Goal: Task Accomplishment & Management: Complete application form

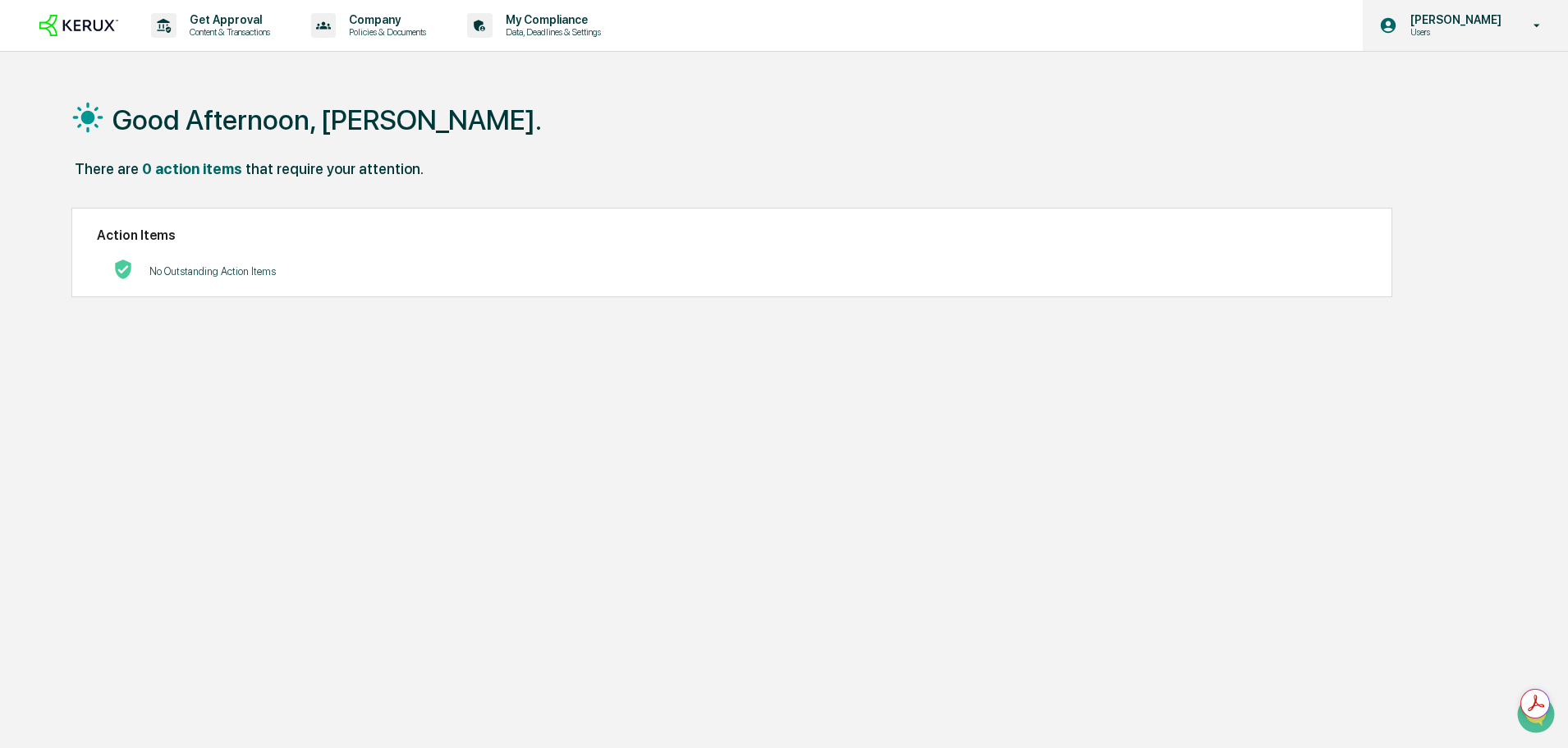
click at [1499, 41] on div "[PERSON_NAME] Users" at bounding box center [1465, 25] width 205 height 51
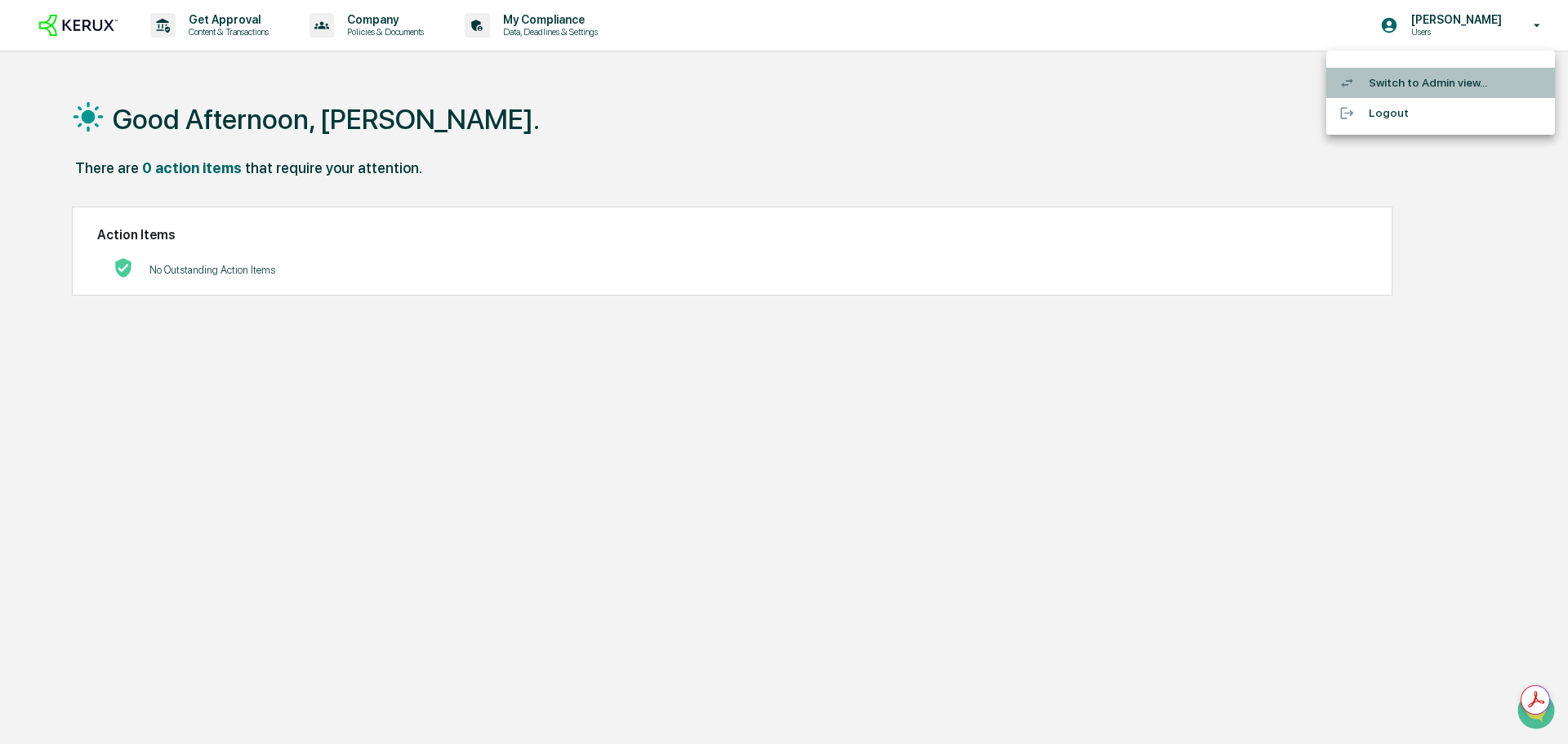
click at [1424, 91] on li "Switch to Admin view..." at bounding box center [1440, 83] width 229 height 30
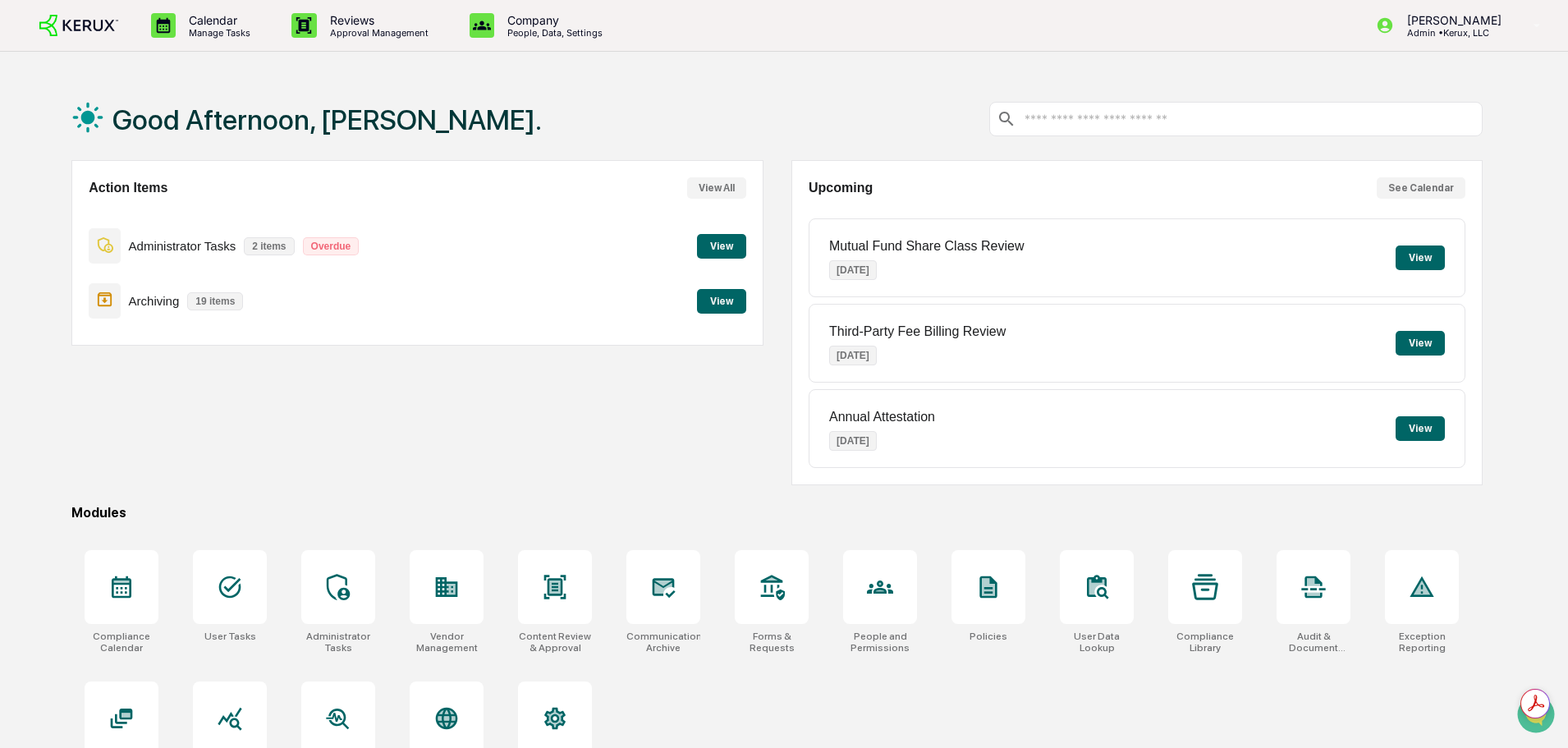
click at [718, 255] on button "View" at bounding box center [721, 247] width 49 height 25
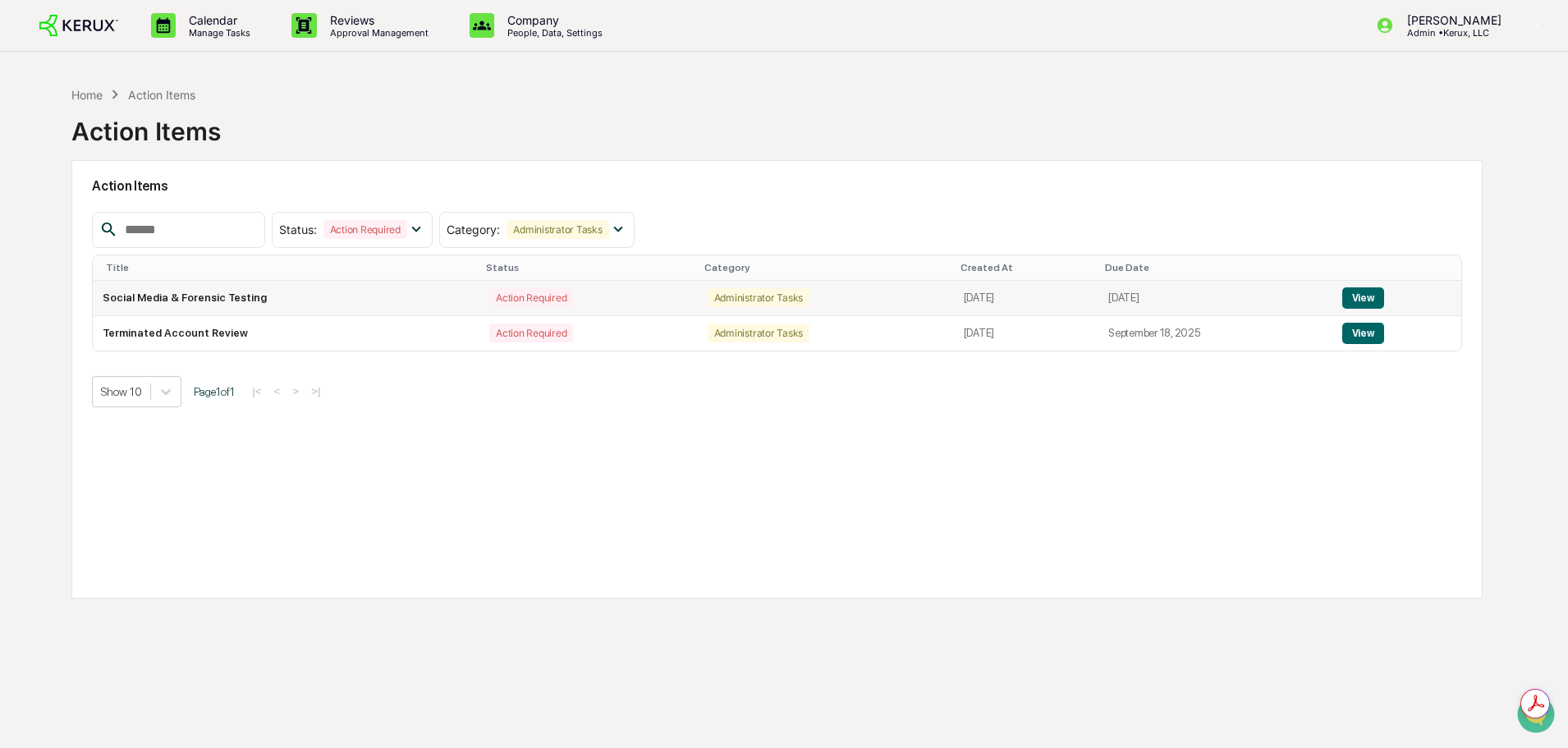
click at [1382, 299] on button "View" at bounding box center [1363, 299] width 42 height 22
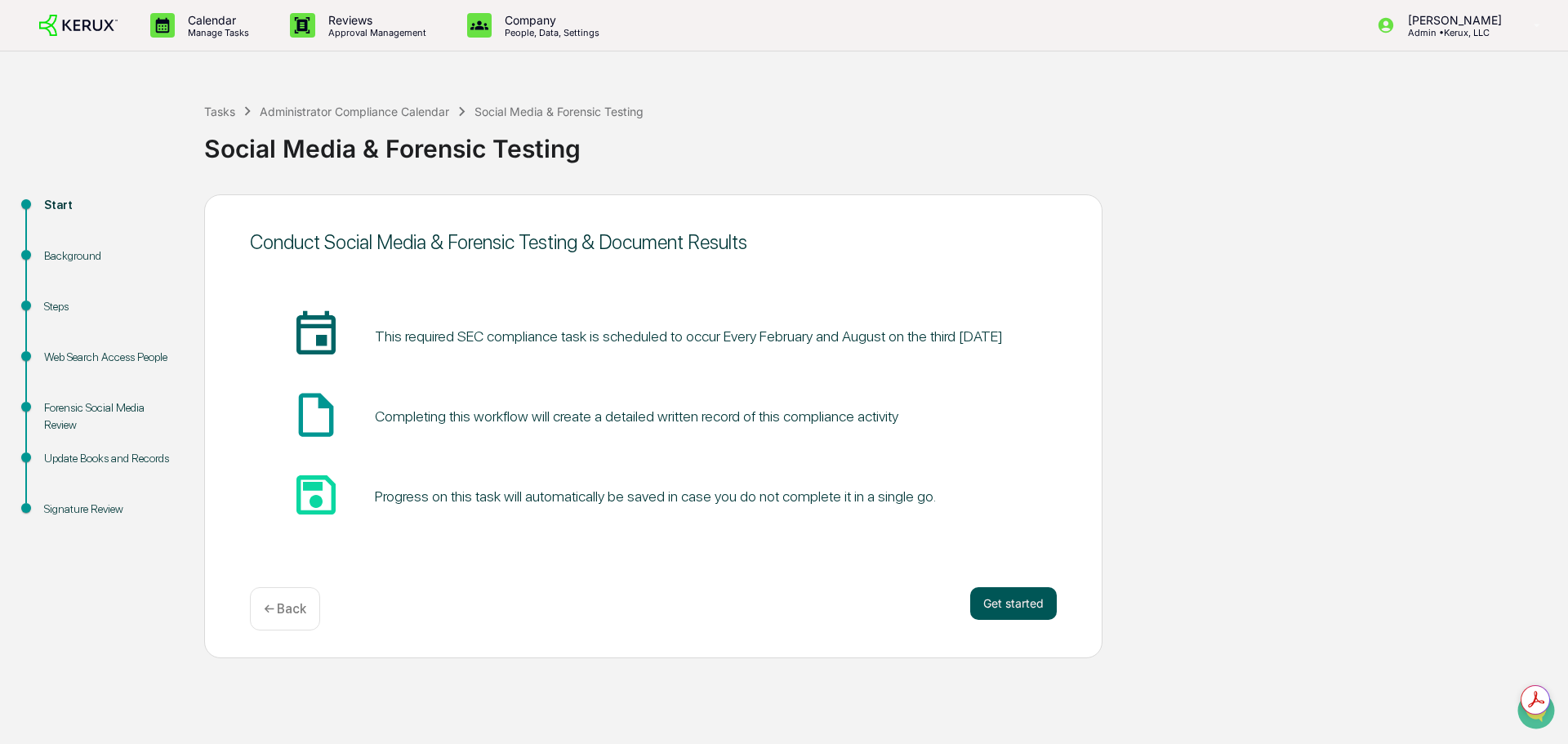
click at [978, 615] on button "Get started" at bounding box center [1013, 603] width 86 height 32
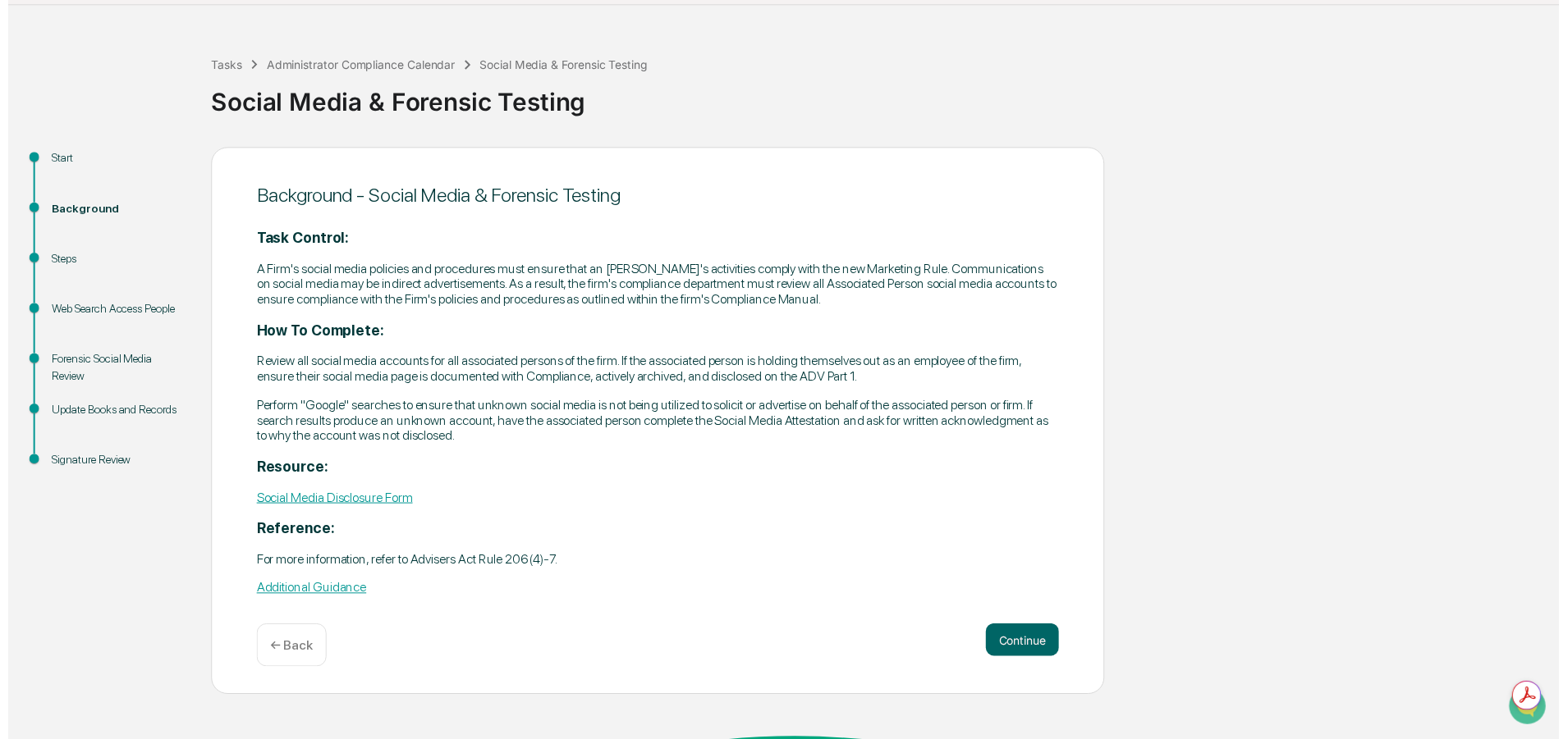
scroll to position [87, 0]
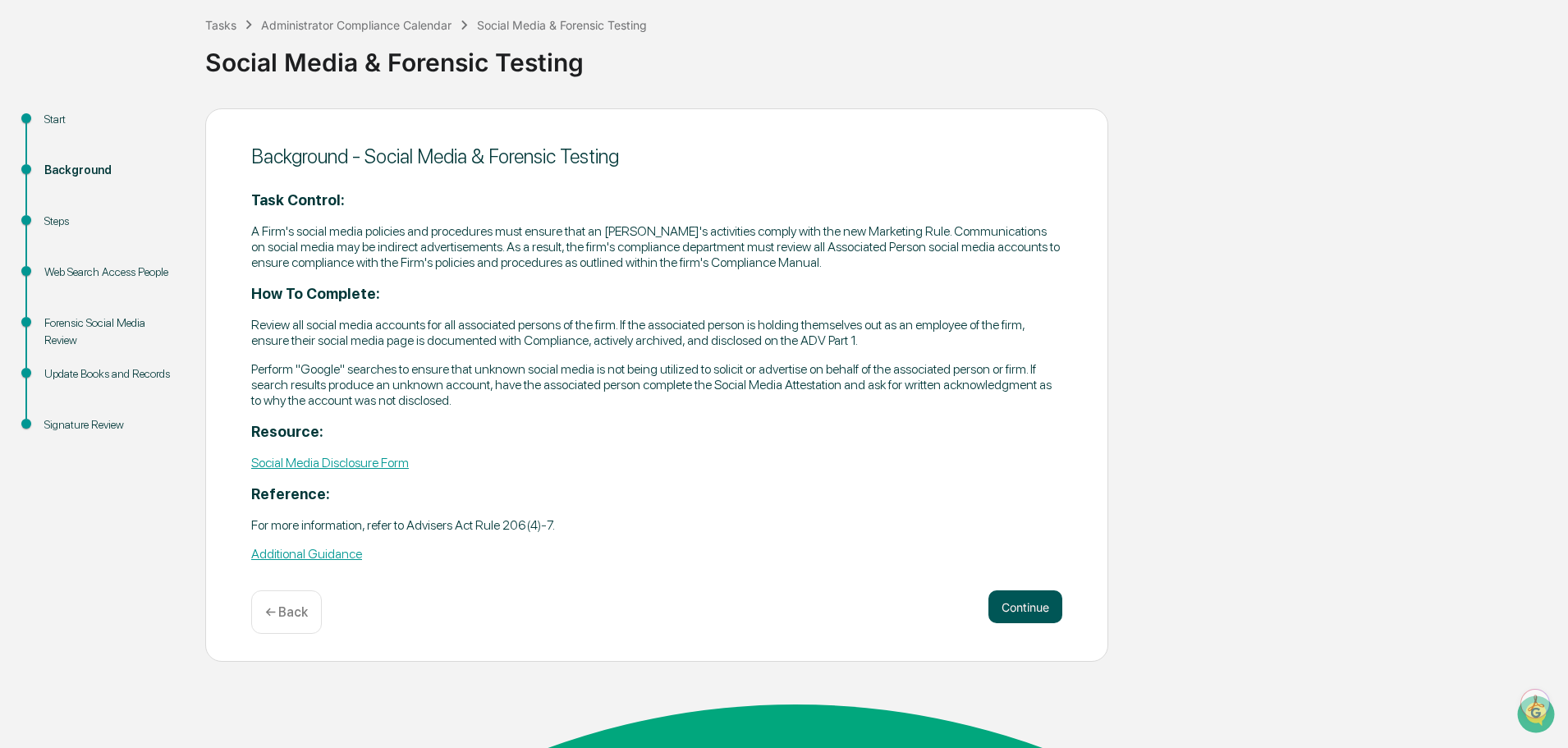
click at [1035, 623] on button "Continue" at bounding box center [1025, 606] width 74 height 33
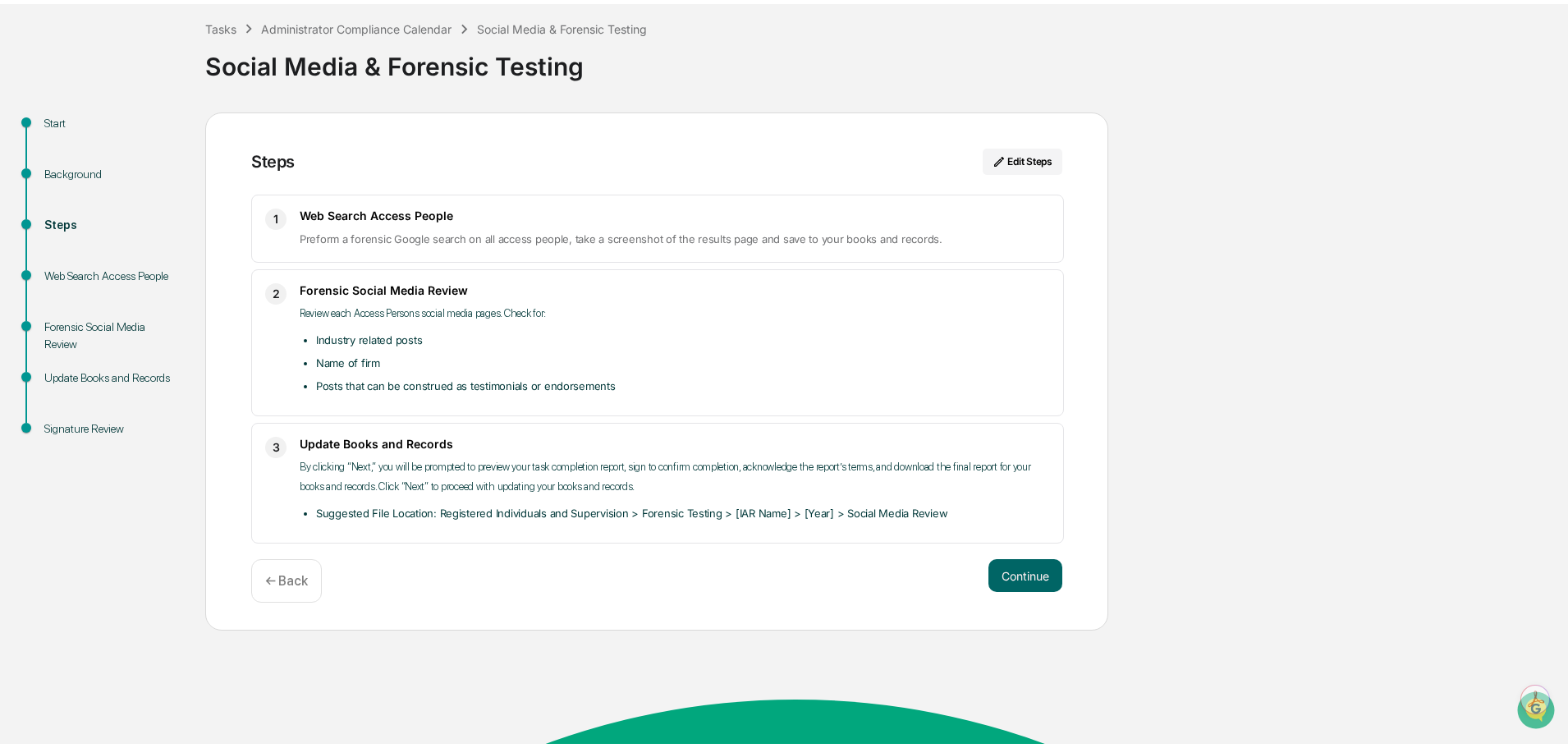
scroll to position [0, 0]
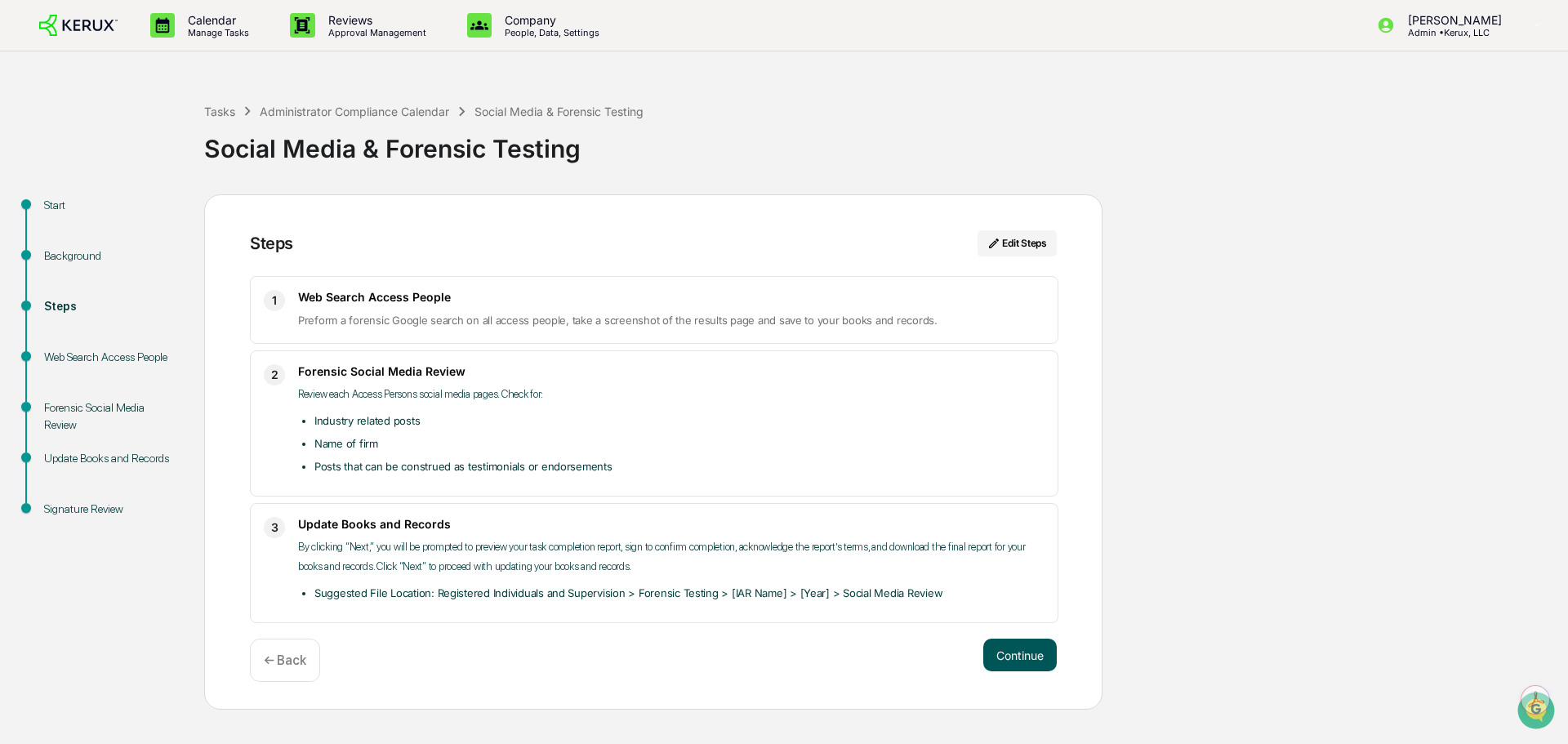
click at [1031, 671] on button "Continue" at bounding box center [1020, 654] width 74 height 32
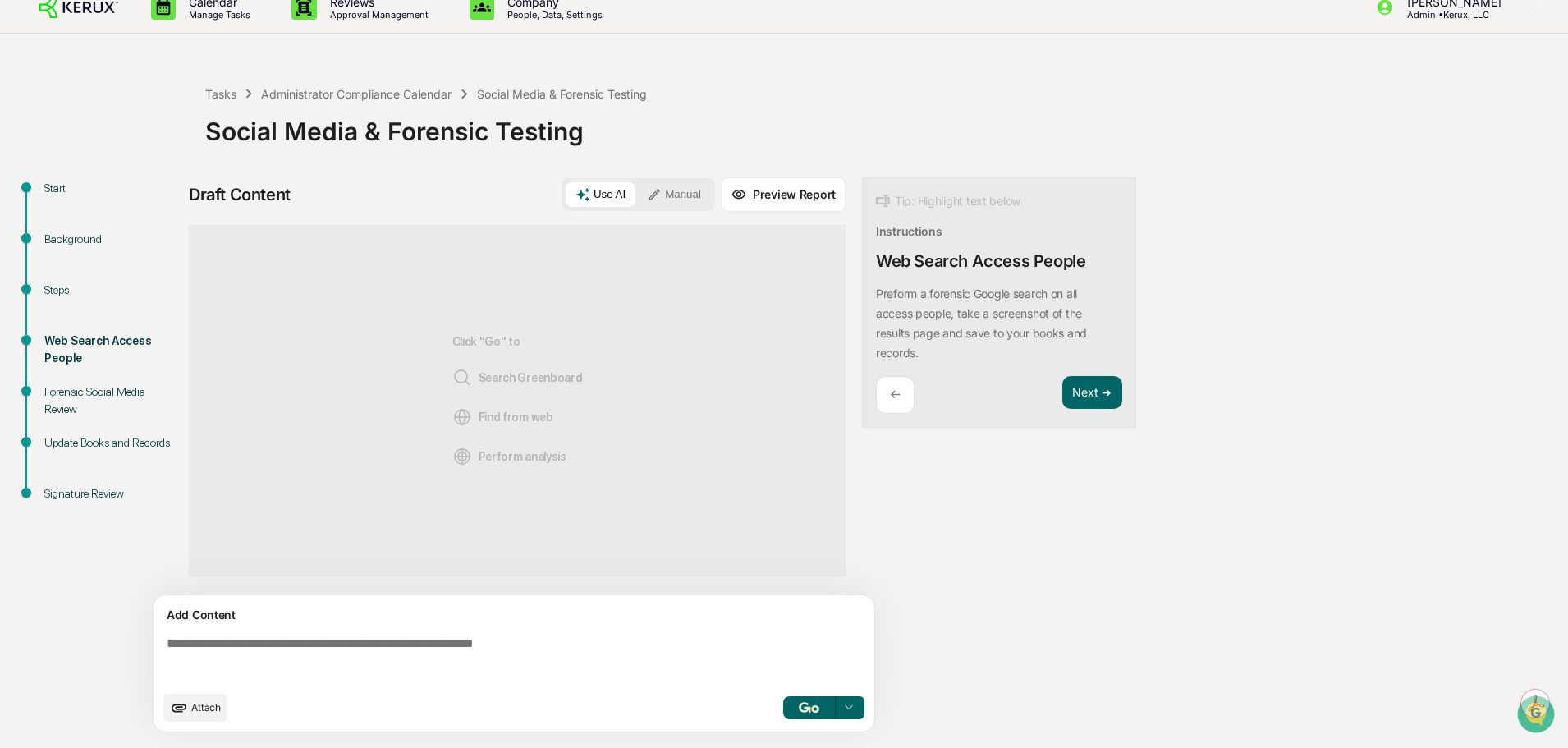
scroll to position [23, 0]
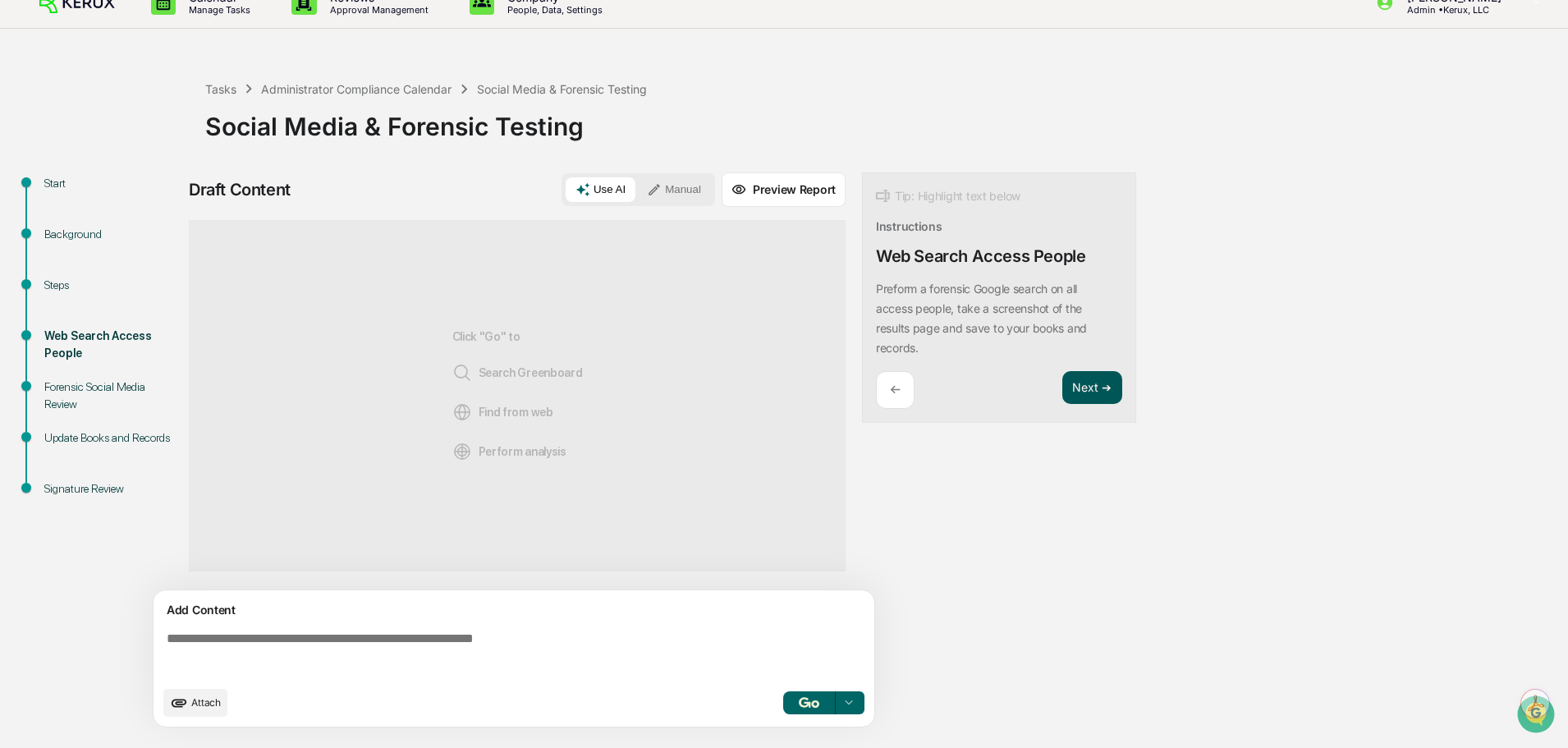
click at [1085, 386] on button "Next ➔" at bounding box center [1092, 388] width 60 height 33
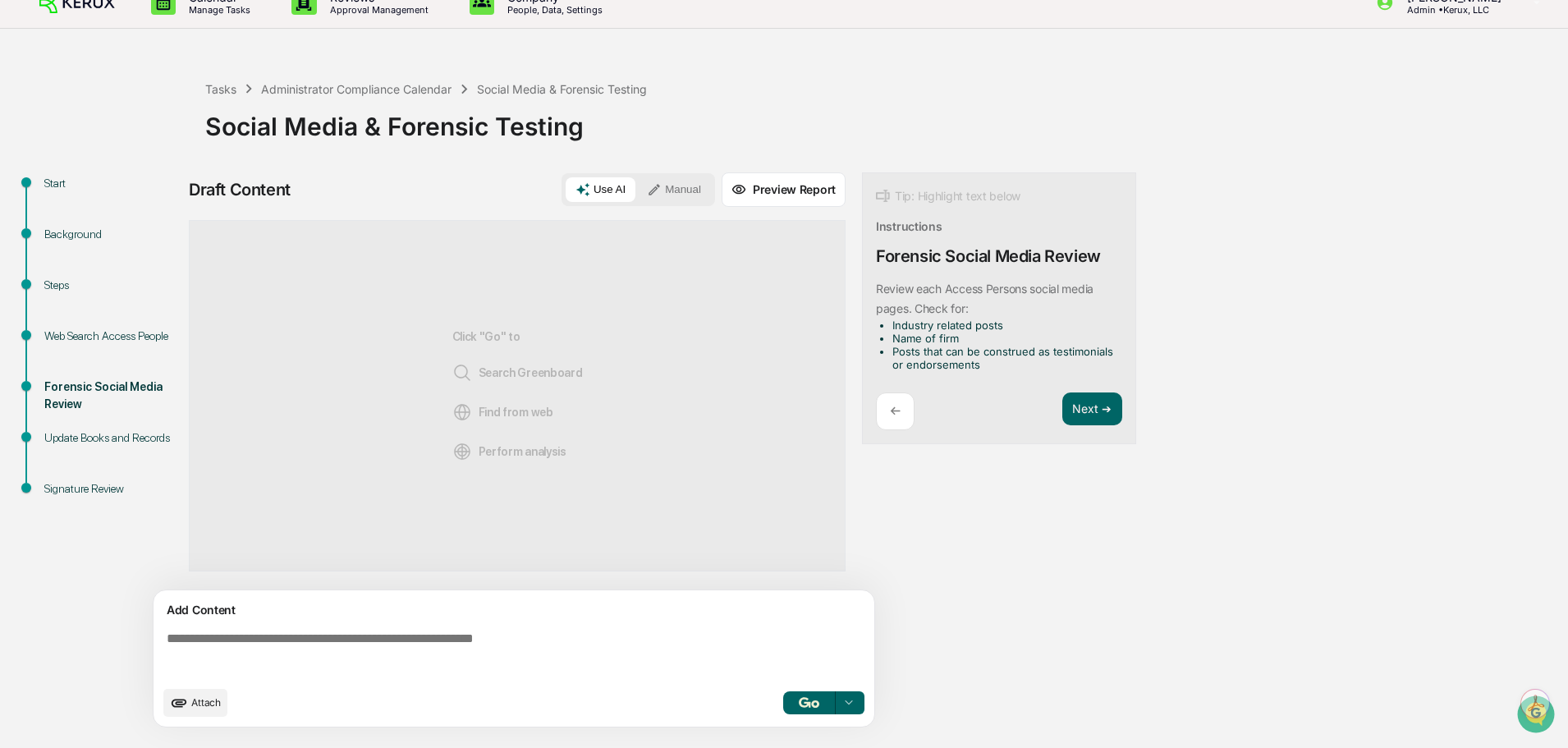
click at [883, 427] on div "←" at bounding box center [895, 412] width 38 height 38
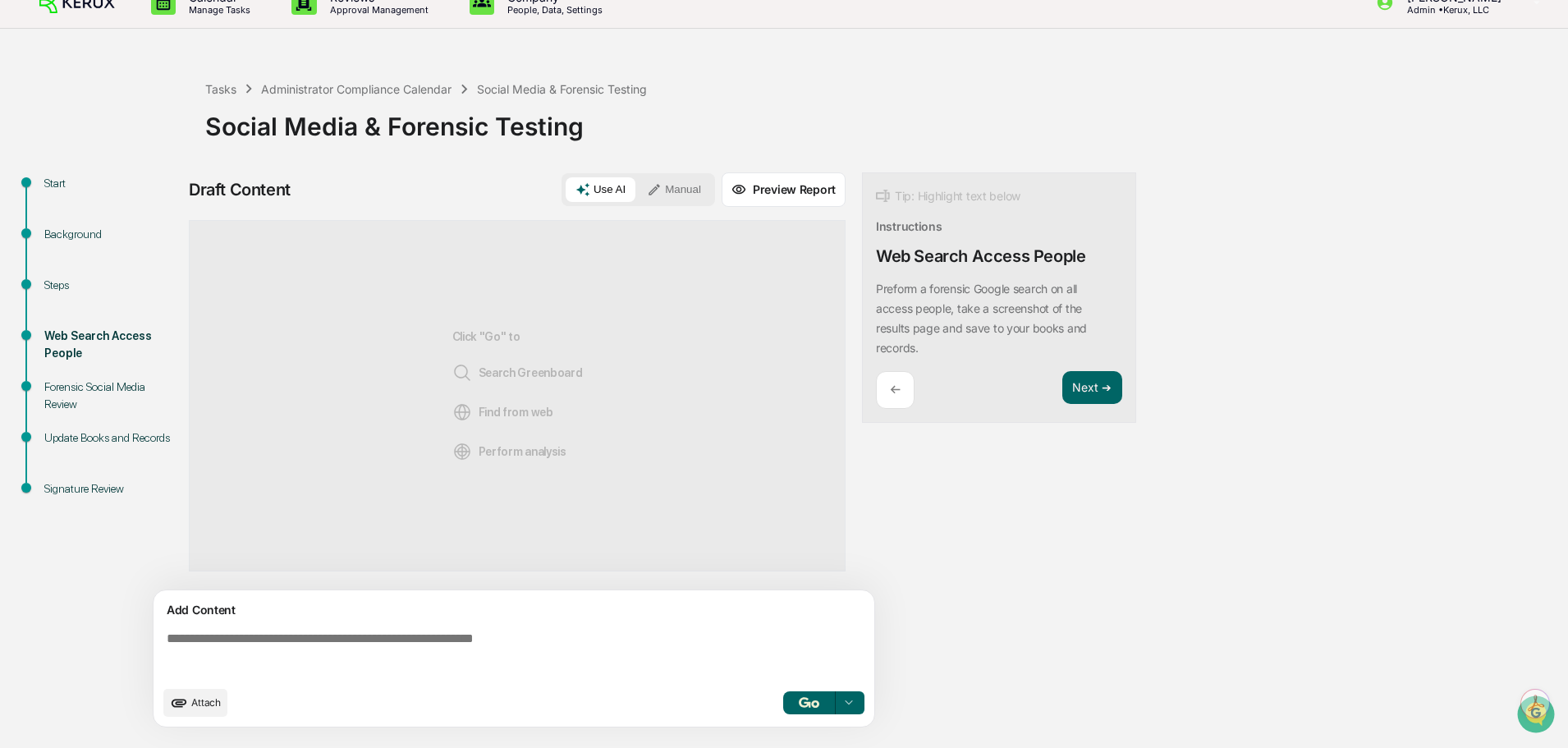
click at [388, 667] on textarea at bounding box center [517, 654] width 714 height 59
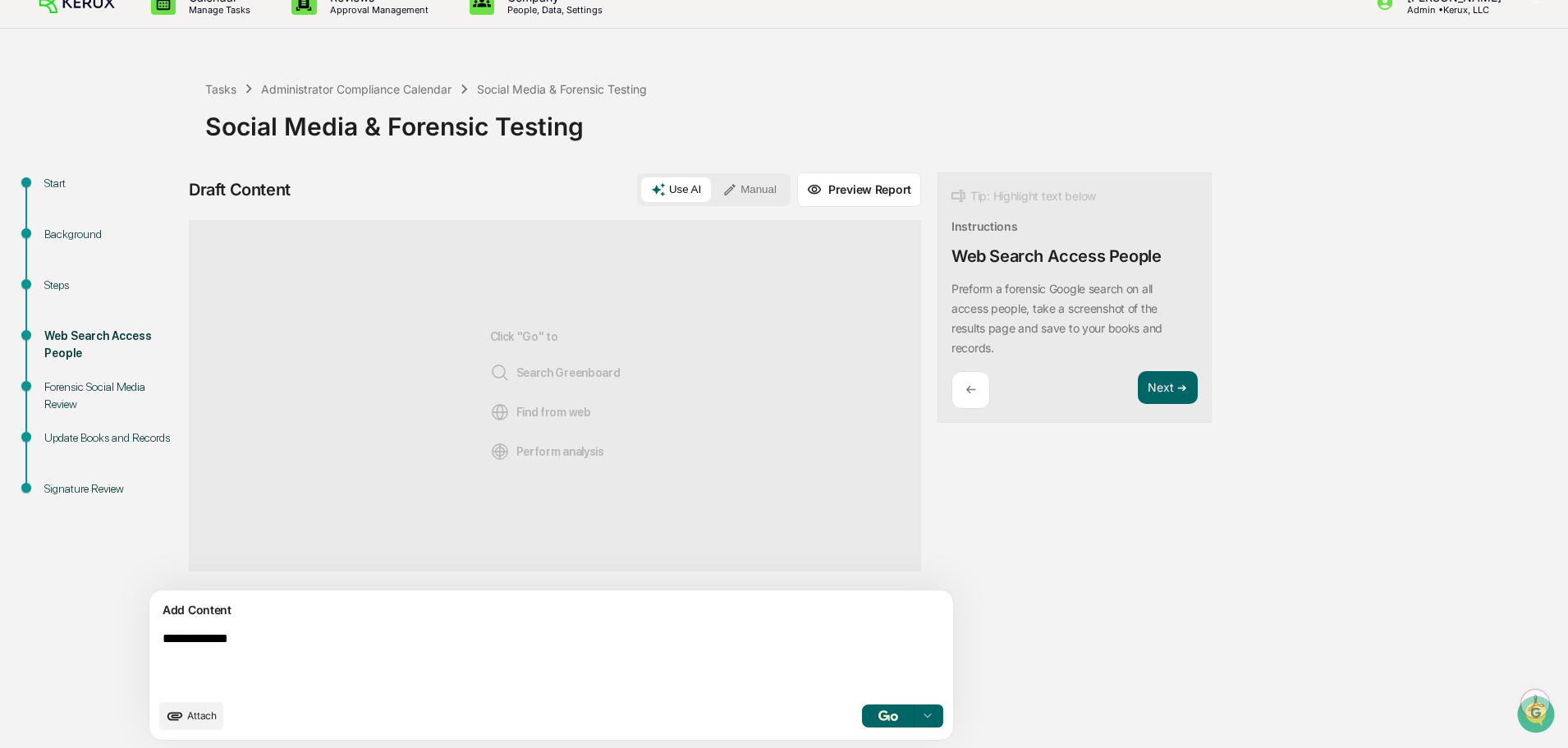
type textarea "**********"
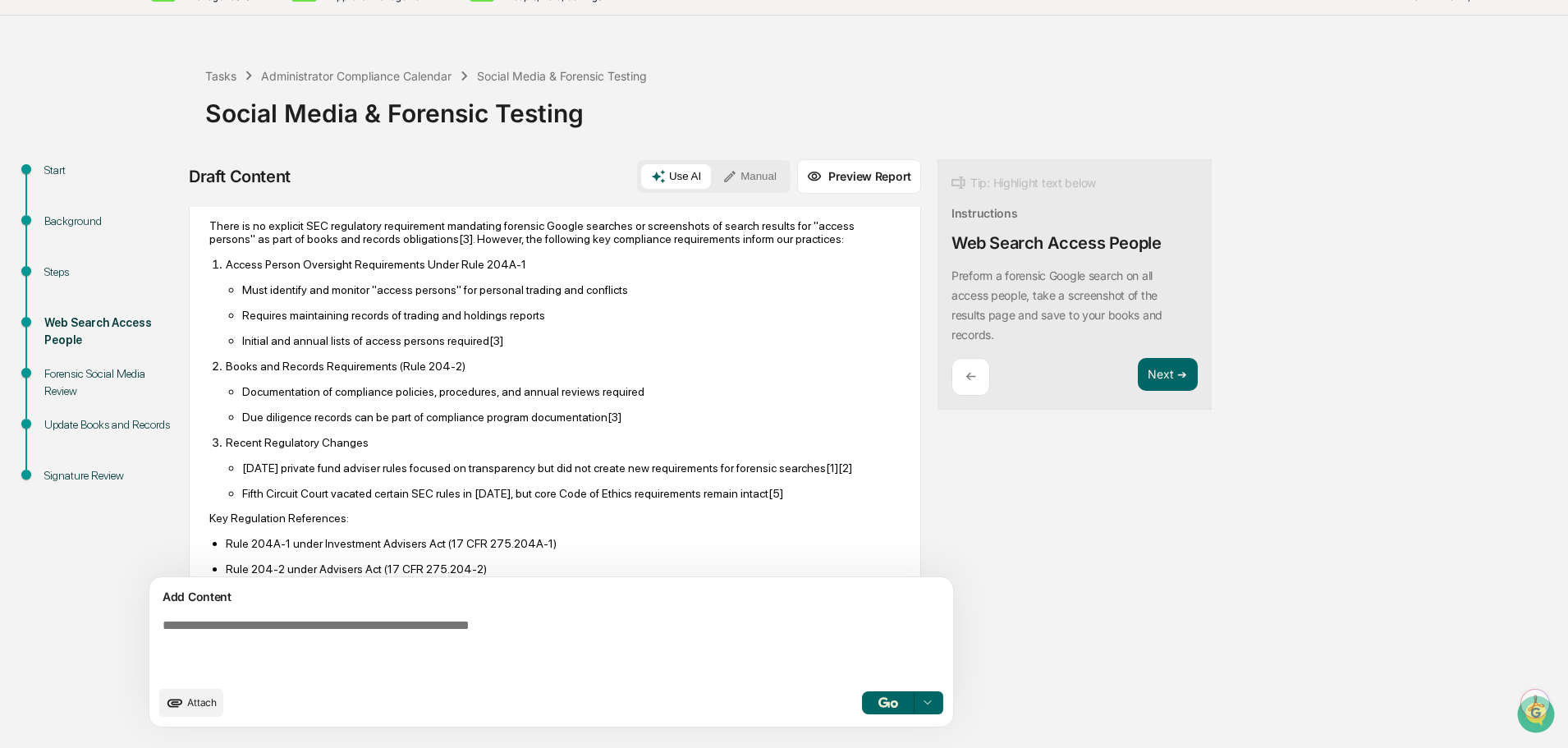
scroll to position [95, 0]
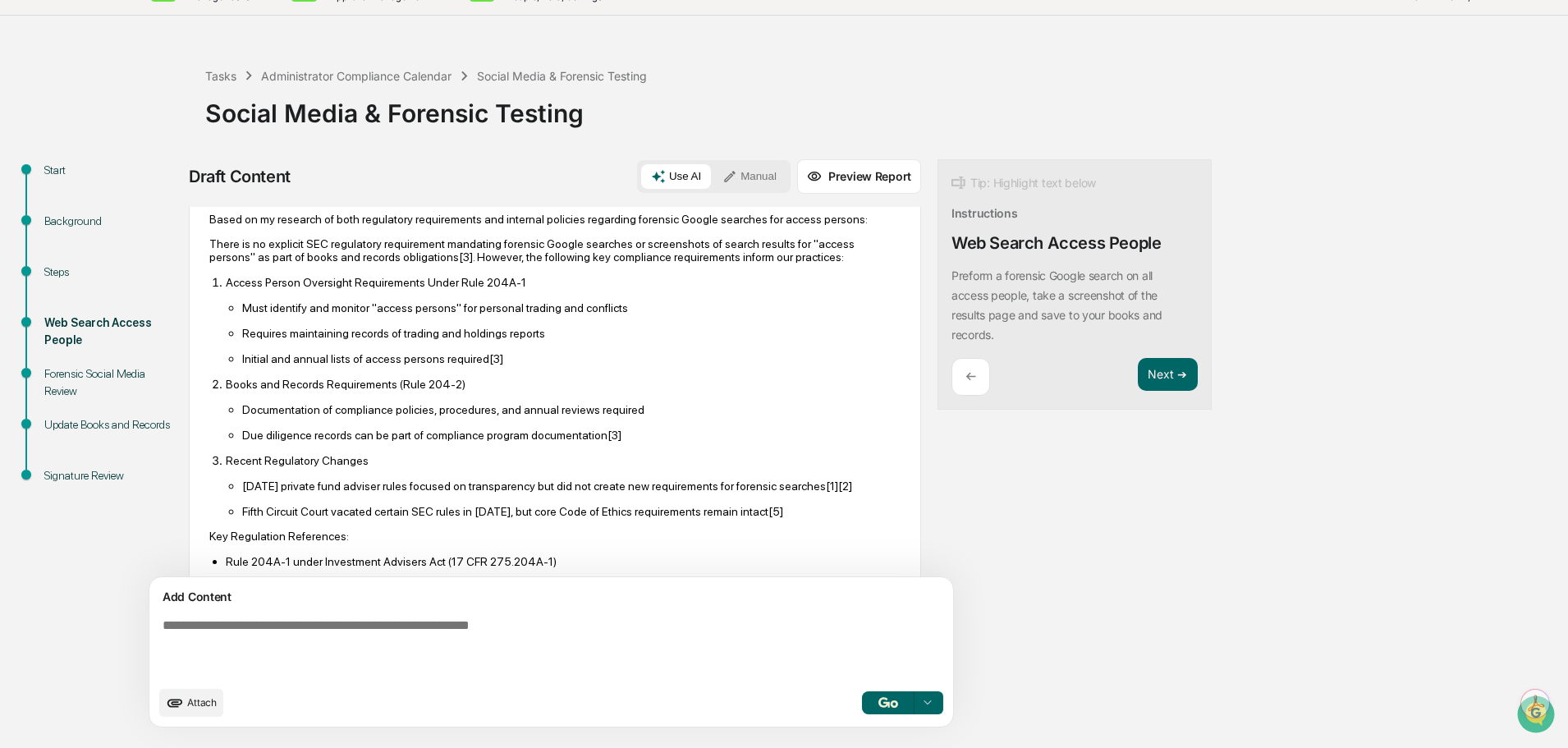
click at [892, 562] on div "Draft Content Use AI Manual Preview Report Sources [PERSON_NAME] Synthesis View…" at bounding box center [648, 448] width 919 height 578
click at [862, 715] on button "button" at bounding box center [888, 703] width 53 height 23
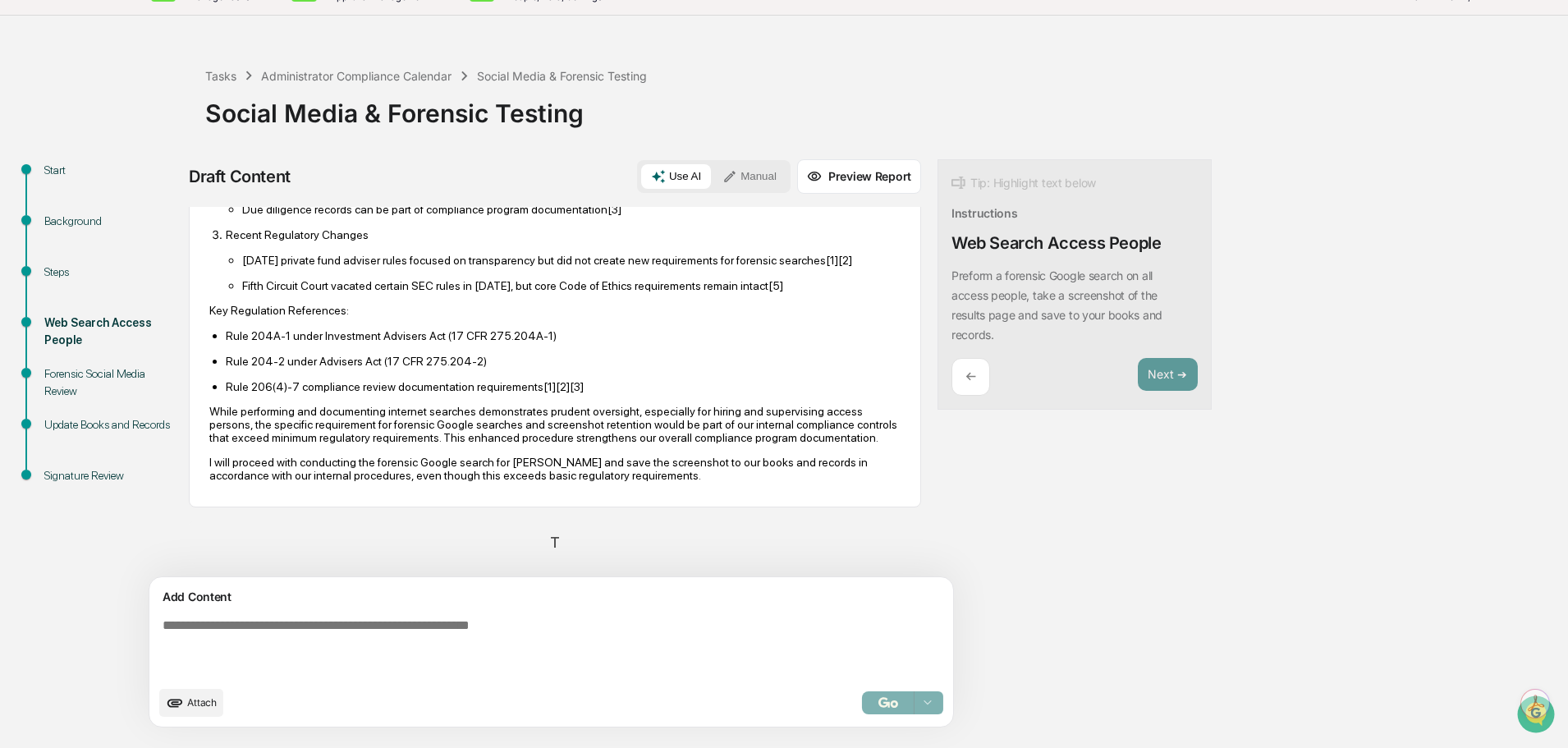
scroll to position [485, 0]
click at [797, 183] on button "Preview Report" at bounding box center [859, 176] width 124 height 34
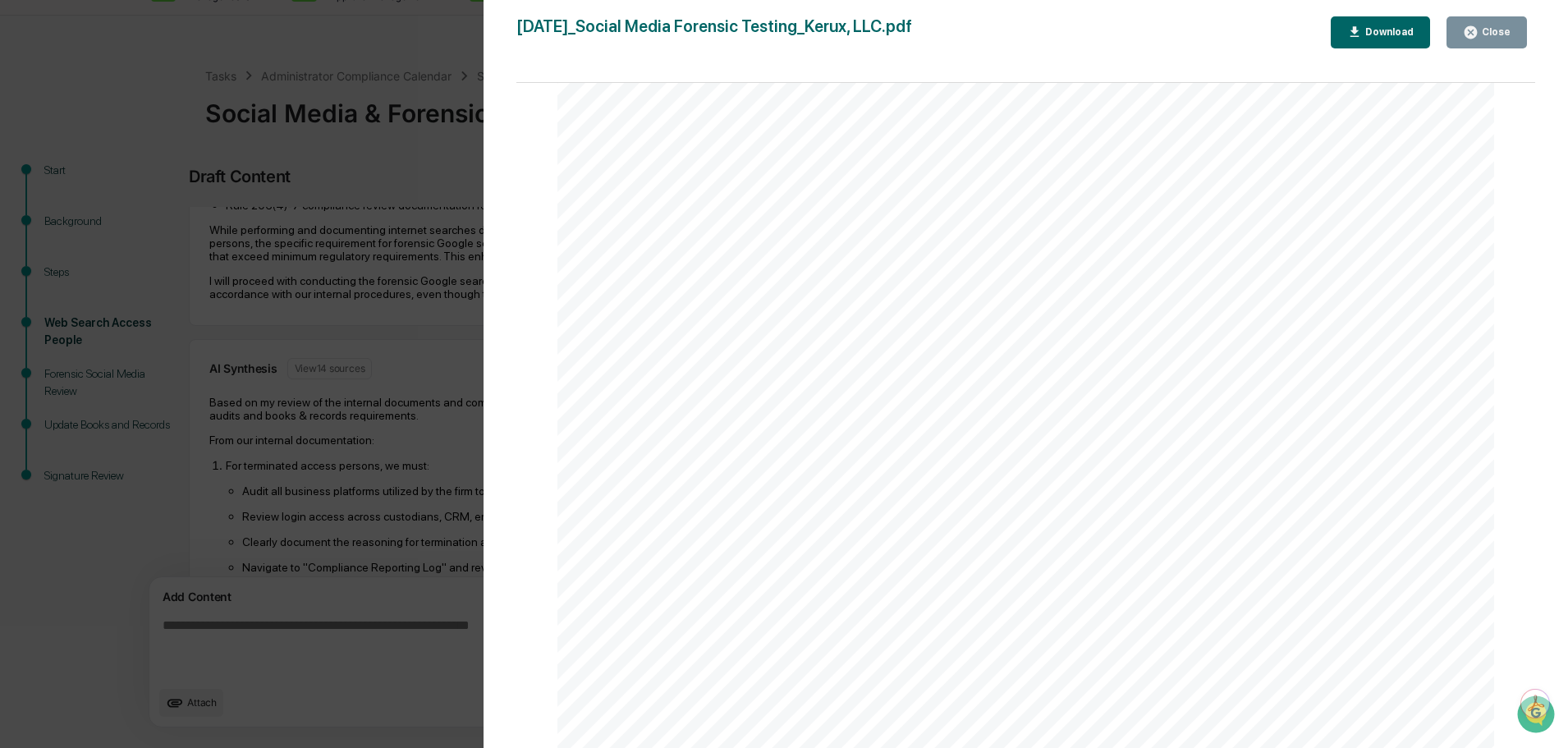
scroll to position [3120, 0]
click at [230, 517] on div "Version History [DATE] 08:35 PM [PERSON_NAME] [DATE]_Social Media Forensic Test…" at bounding box center [784, 374] width 1568 height 748
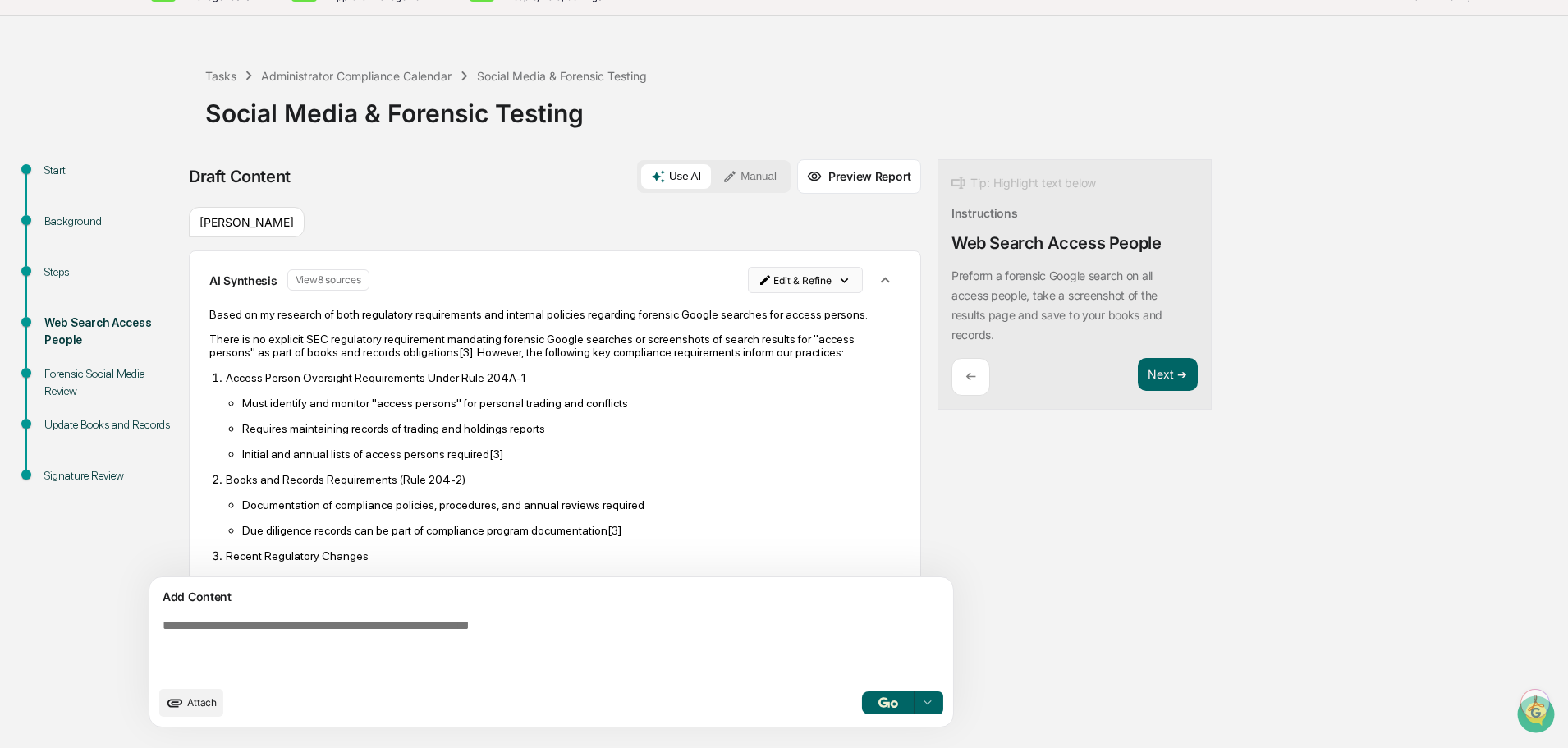
click at [690, 295] on html "Calendar Manage Tasks Reviews Approval Management Company People, Data, Setting…" at bounding box center [784, 338] width 1568 height 748
click at [708, 364] on div "Delete Result" at bounding box center [724, 352] width 121 height 27
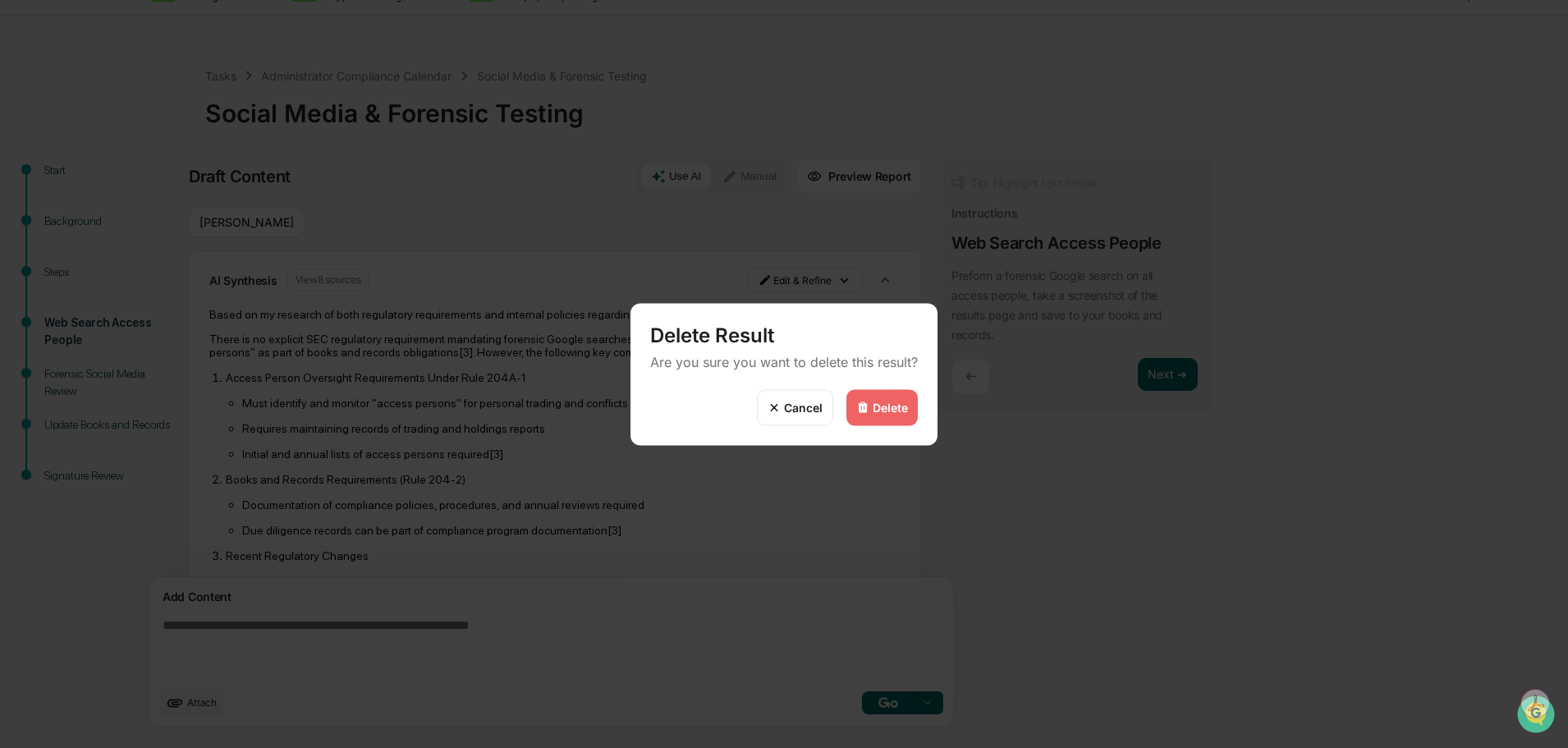
click at [868, 409] on img at bounding box center [863, 408] width 13 height 13
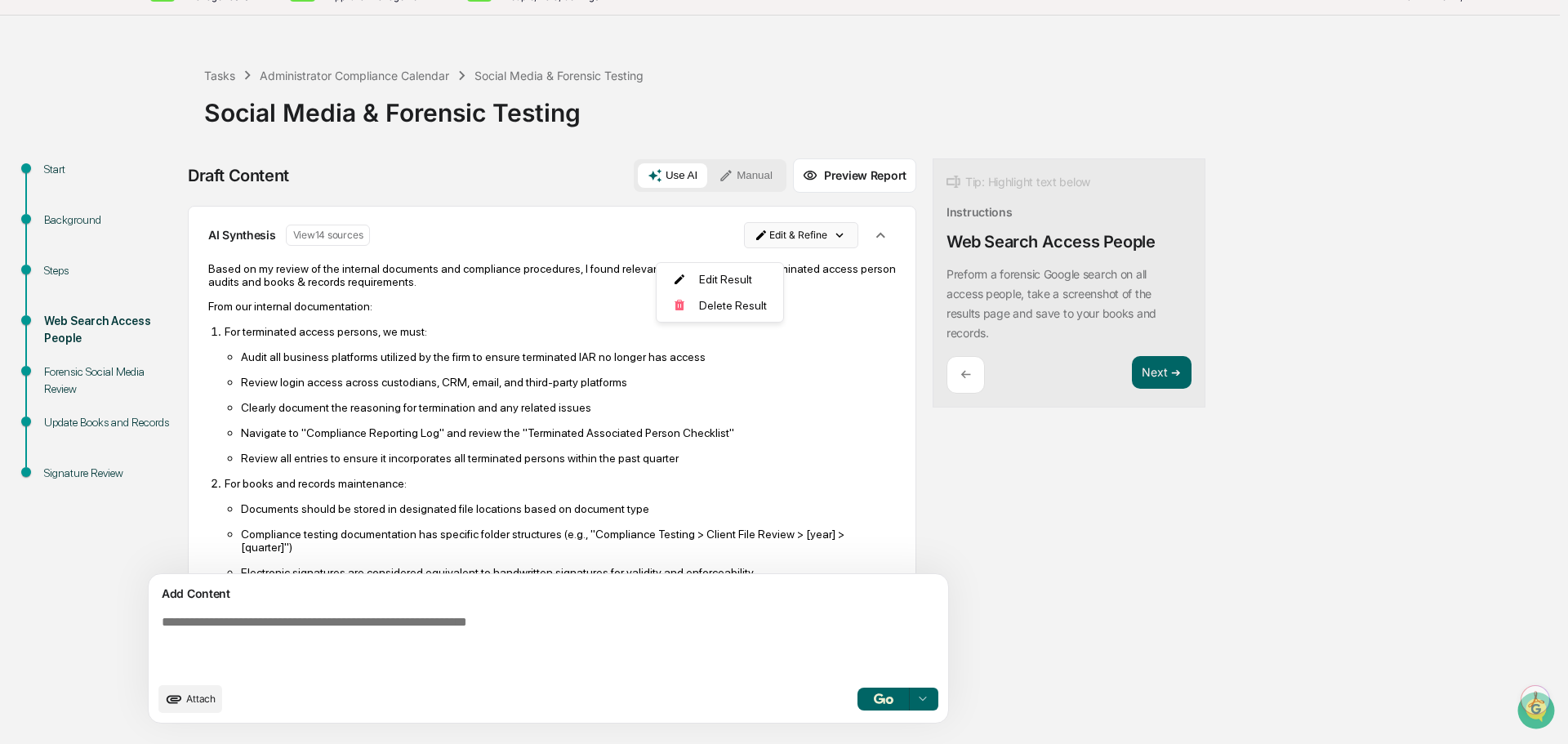
click at [769, 246] on html "Calendar Manage Tasks Reviews Approval Management Company People, Data, Setting…" at bounding box center [784, 336] width 1568 height 744
click at [747, 303] on div "Delete Result" at bounding box center [720, 306] width 120 height 27
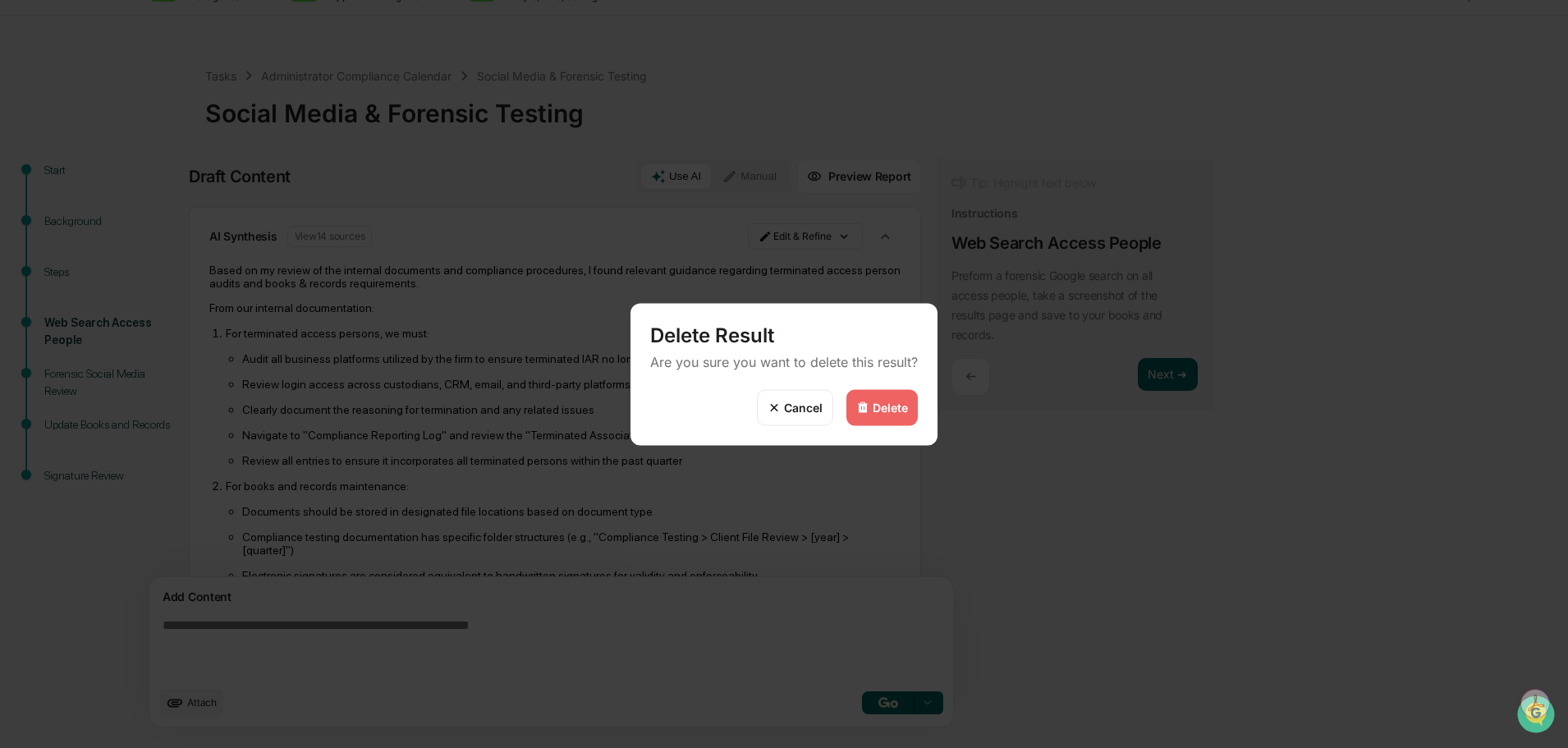
click at [866, 425] on div "Delete" at bounding box center [882, 407] width 72 height 36
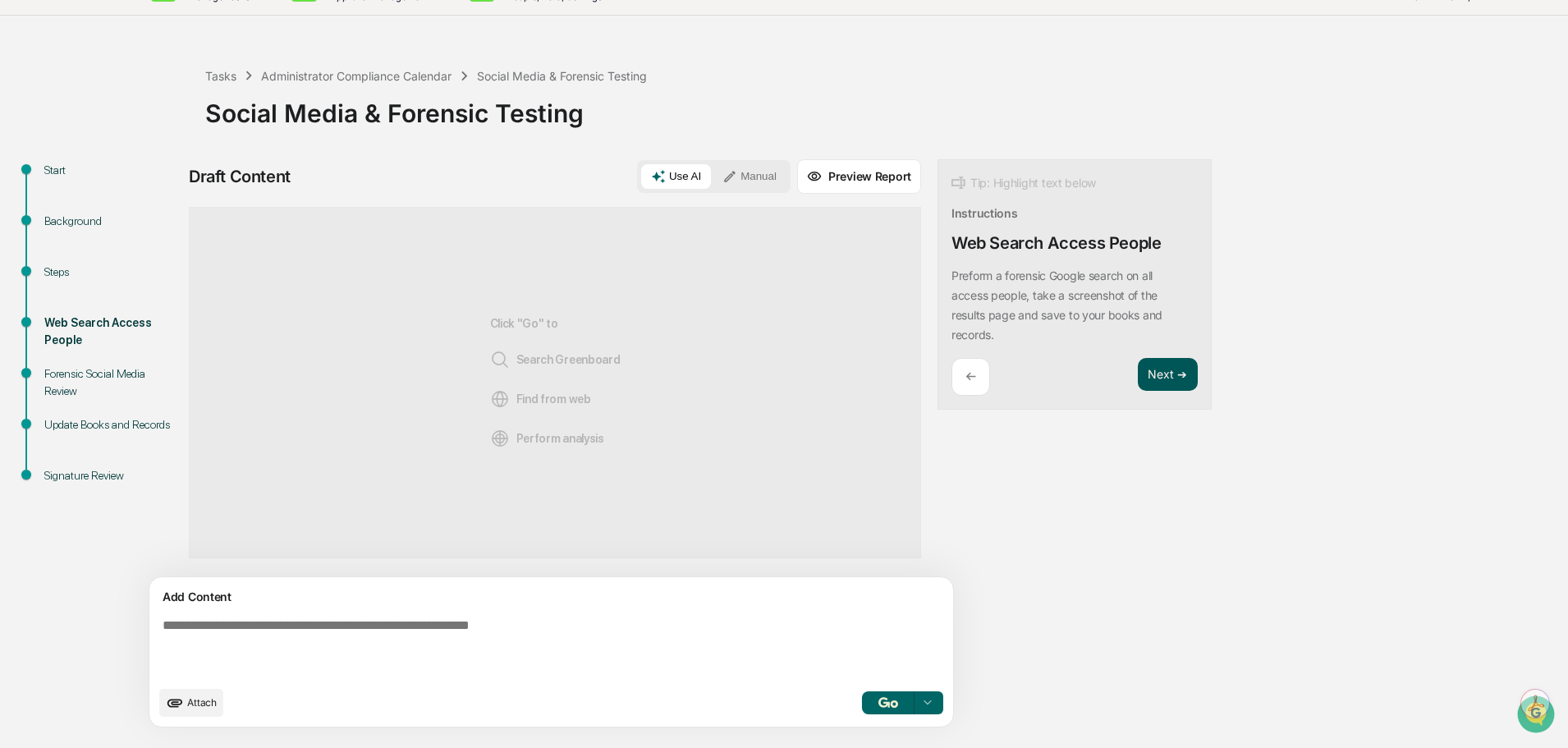
click at [1138, 387] on button "Next ➔" at bounding box center [1168, 374] width 60 height 33
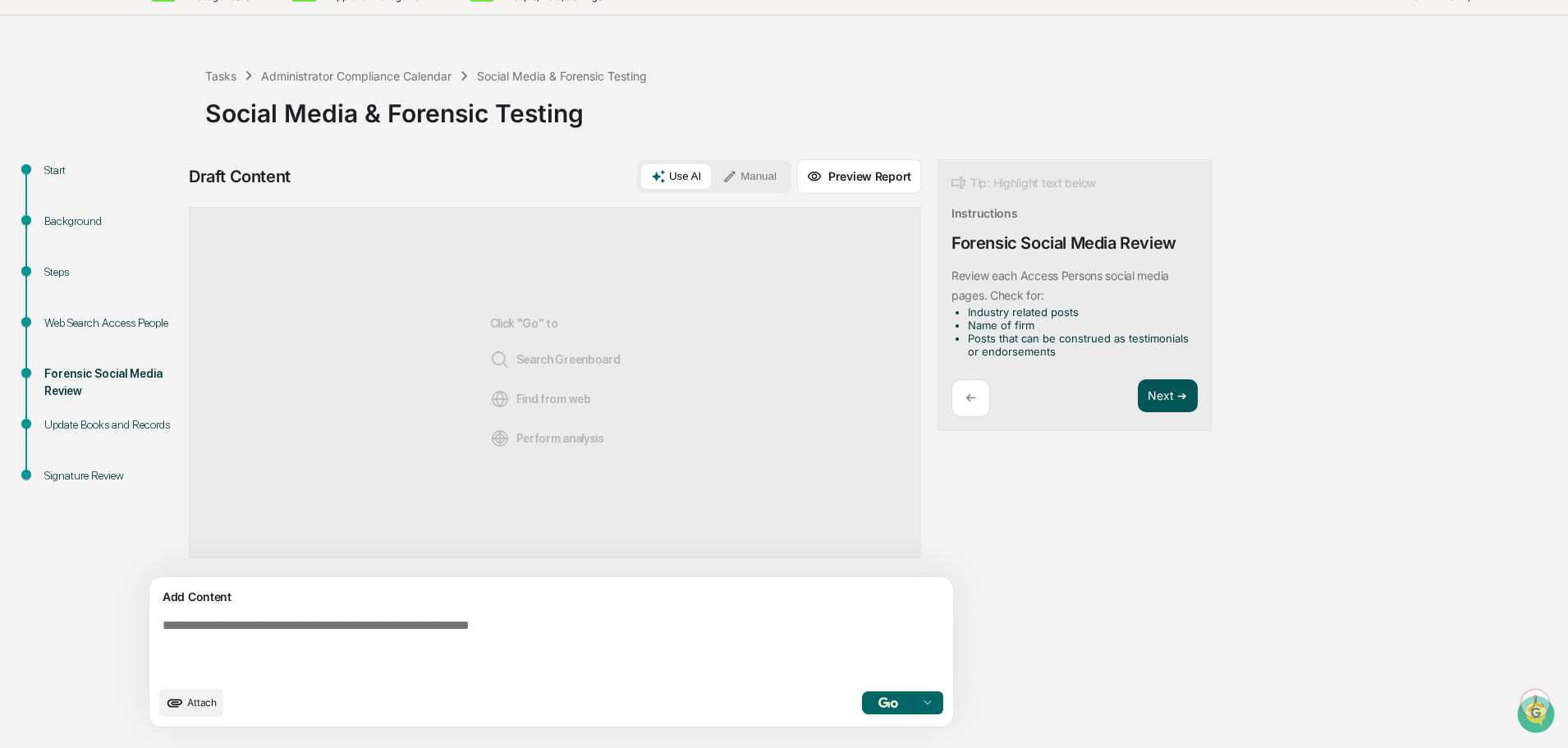
click at [1138, 413] on button "Next ➔" at bounding box center [1168, 396] width 60 height 33
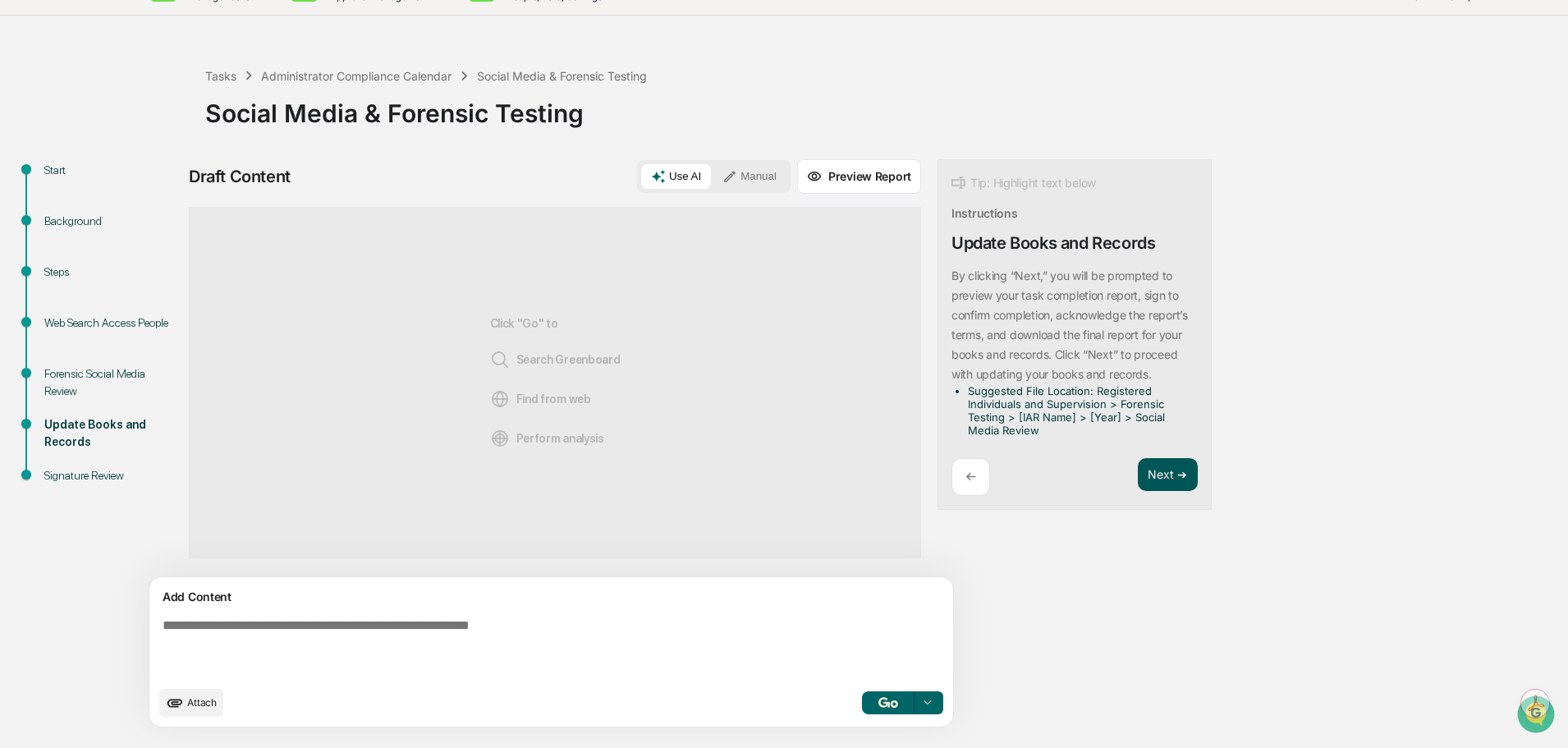
click at [1138, 492] on button "Next ➔" at bounding box center [1168, 474] width 60 height 33
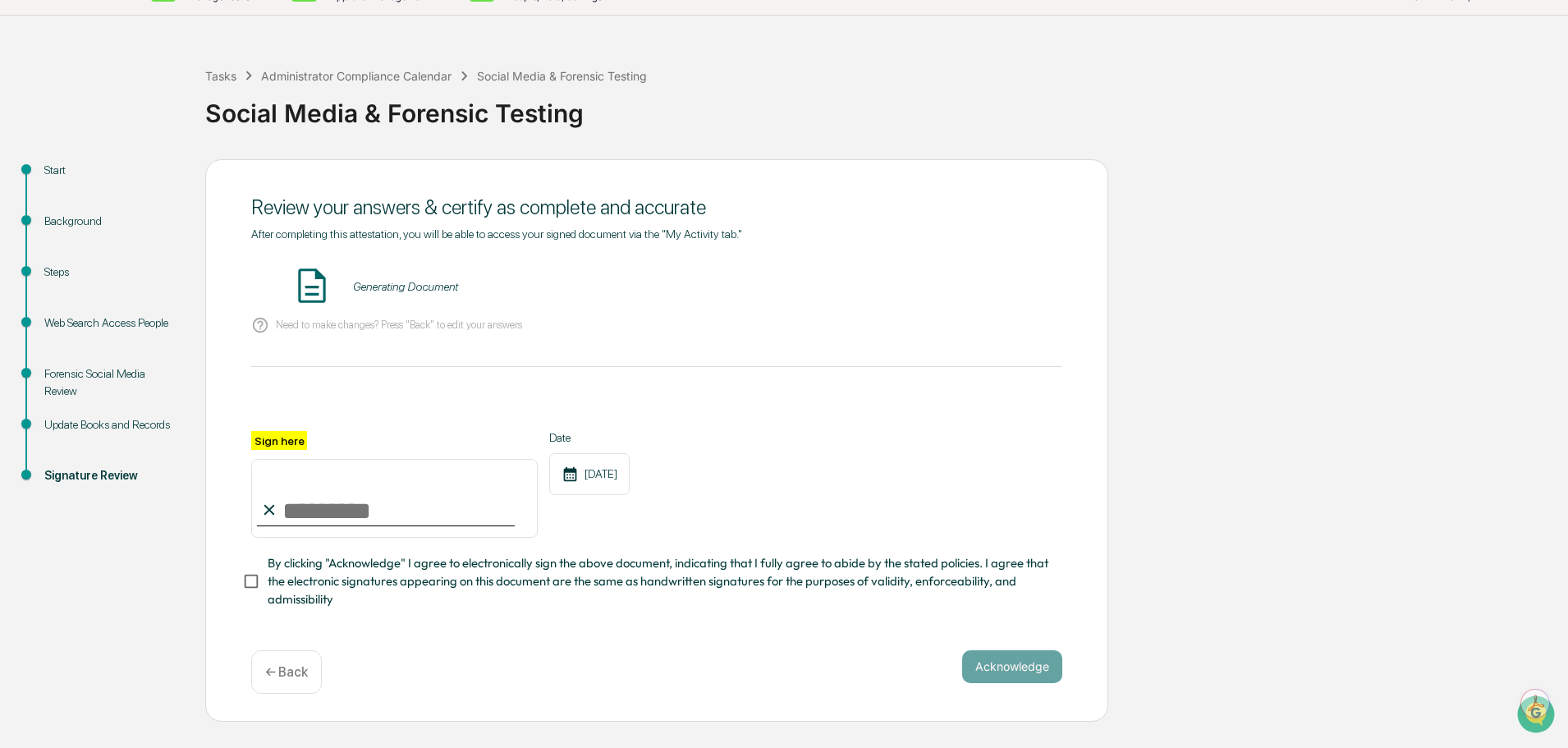
click at [361, 294] on div "Generating Document" at bounding box center [405, 287] width 105 height 13
click at [313, 537] on input "Sign here" at bounding box center [394, 498] width 287 height 79
click at [266, 450] on label "Sign here" at bounding box center [278, 440] width 56 height 19
click at [266, 474] on input "Sign here" at bounding box center [394, 498] width 287 height 79
click at [968, 299] on button "VIEW" at bounding box center [969, 286] width 107 height 28
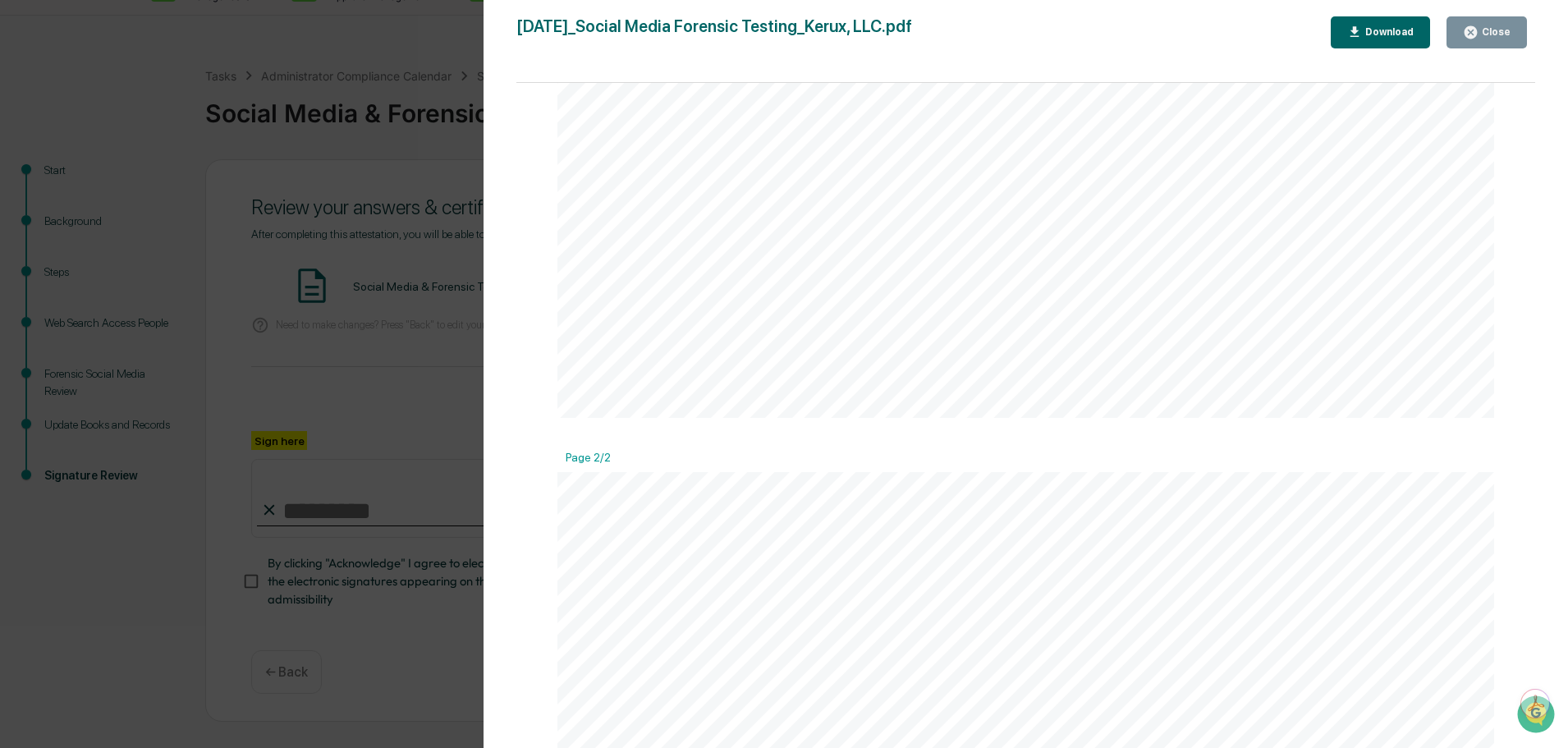
scroll to position [1067, 0]
click at [352, 413] on div "Version History [DATE] 08:37 PM [PERSON_NAME] [DATE]_Social Media Forensic Test…" at bounding box center [784, 374] width 1568 height 748
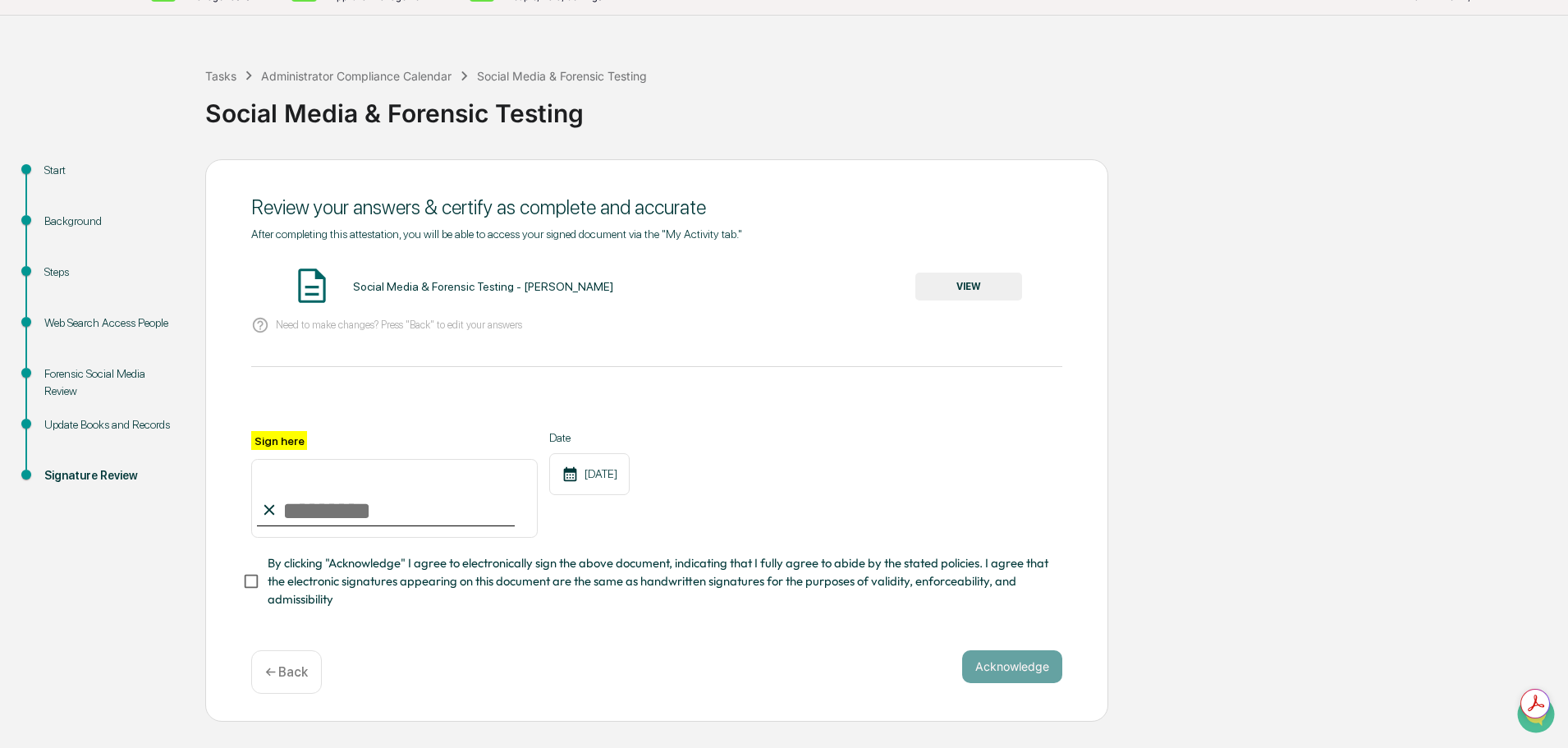
click at [943, 300] on button "VIEW" at bounding box center [969, 286] width 107 height 28
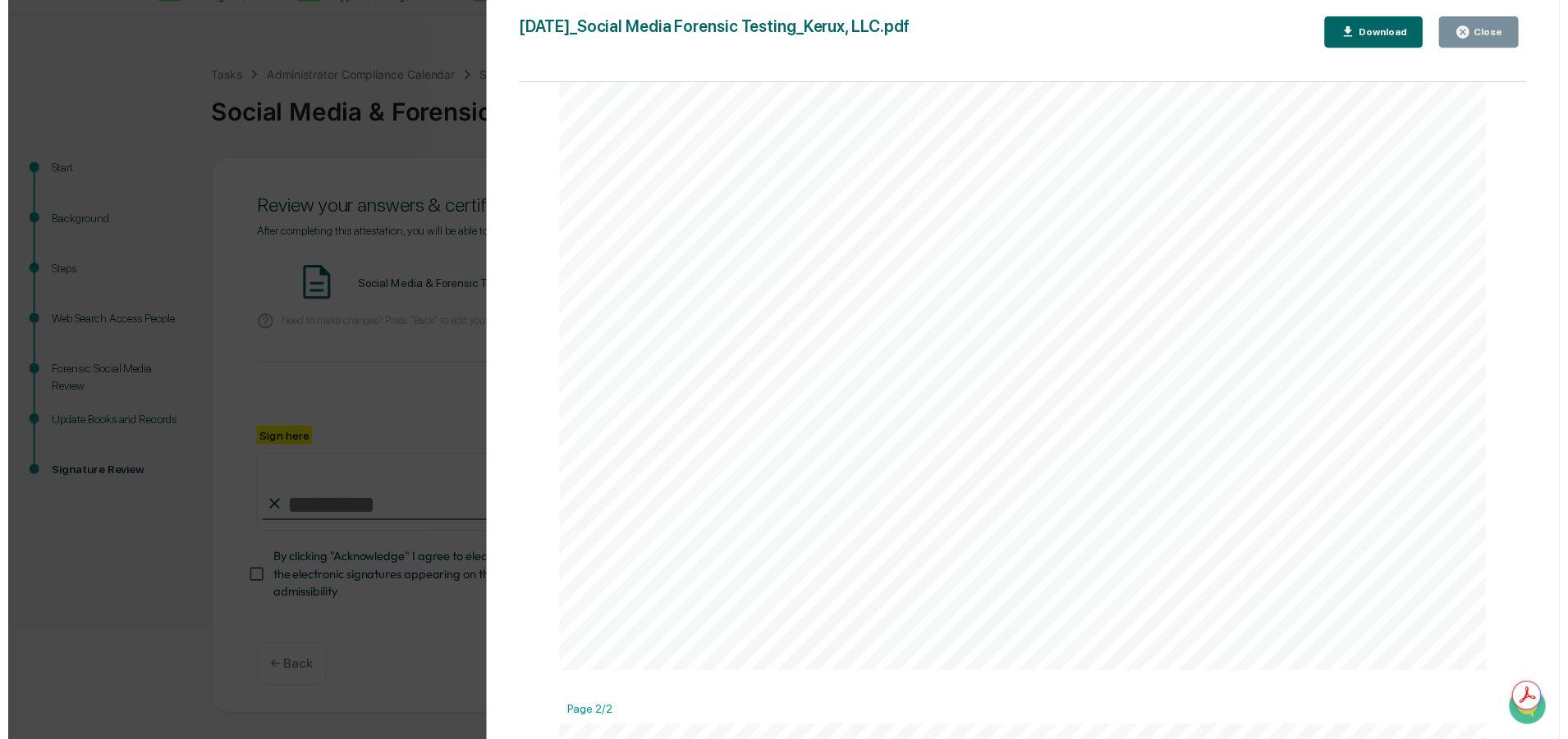
scroll to position [821, 0]
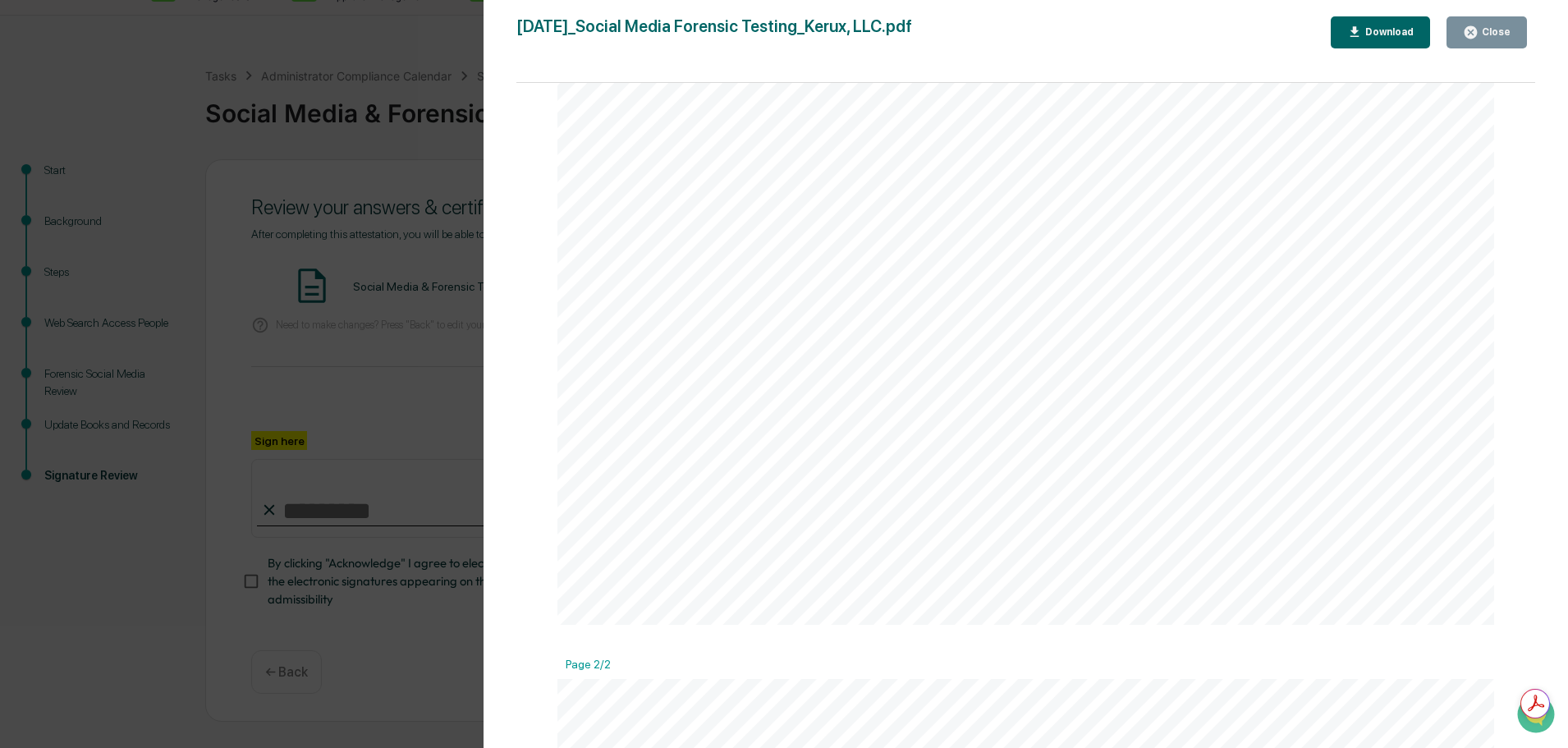
click at [481, 453] on div "Version History [DATE] 08:37 PM [PERSON_NAME] [DATE]_Social Media Forensic Test…" at bounding box center [784, 374] width 1568 height 748
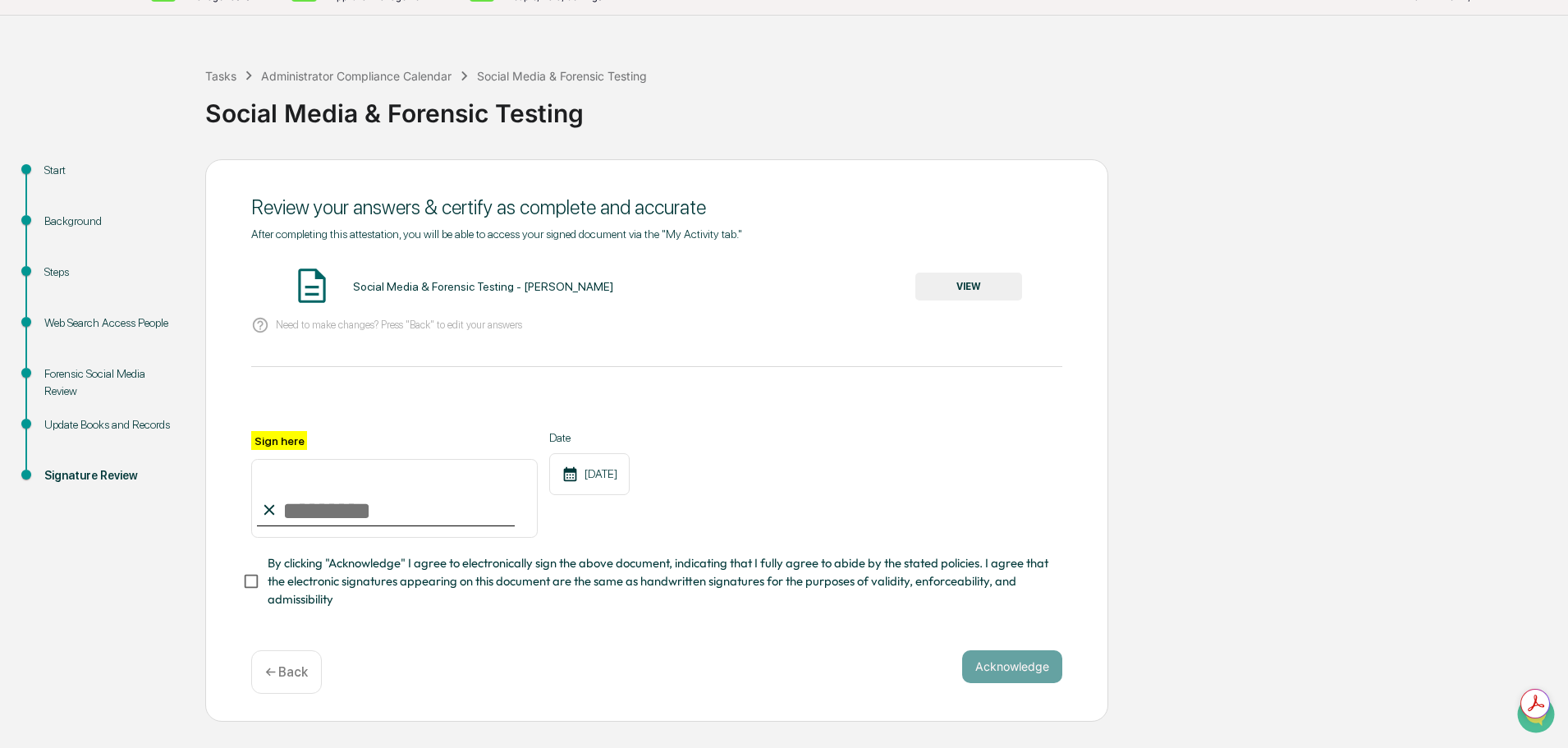
click at [404, 538] on input "Sign here" at bounding box center [394, 498] width 287 height 79
type input "**********"
click at [365, 610] on span "By clicking "Acknowledge" I agree to electronically sign the above document, in…" at bounding box center [658, 582] width 781 height 55
click at [996, 683] on button "Acknowledge" at bounding box center [1012, 666] width 100 height 33
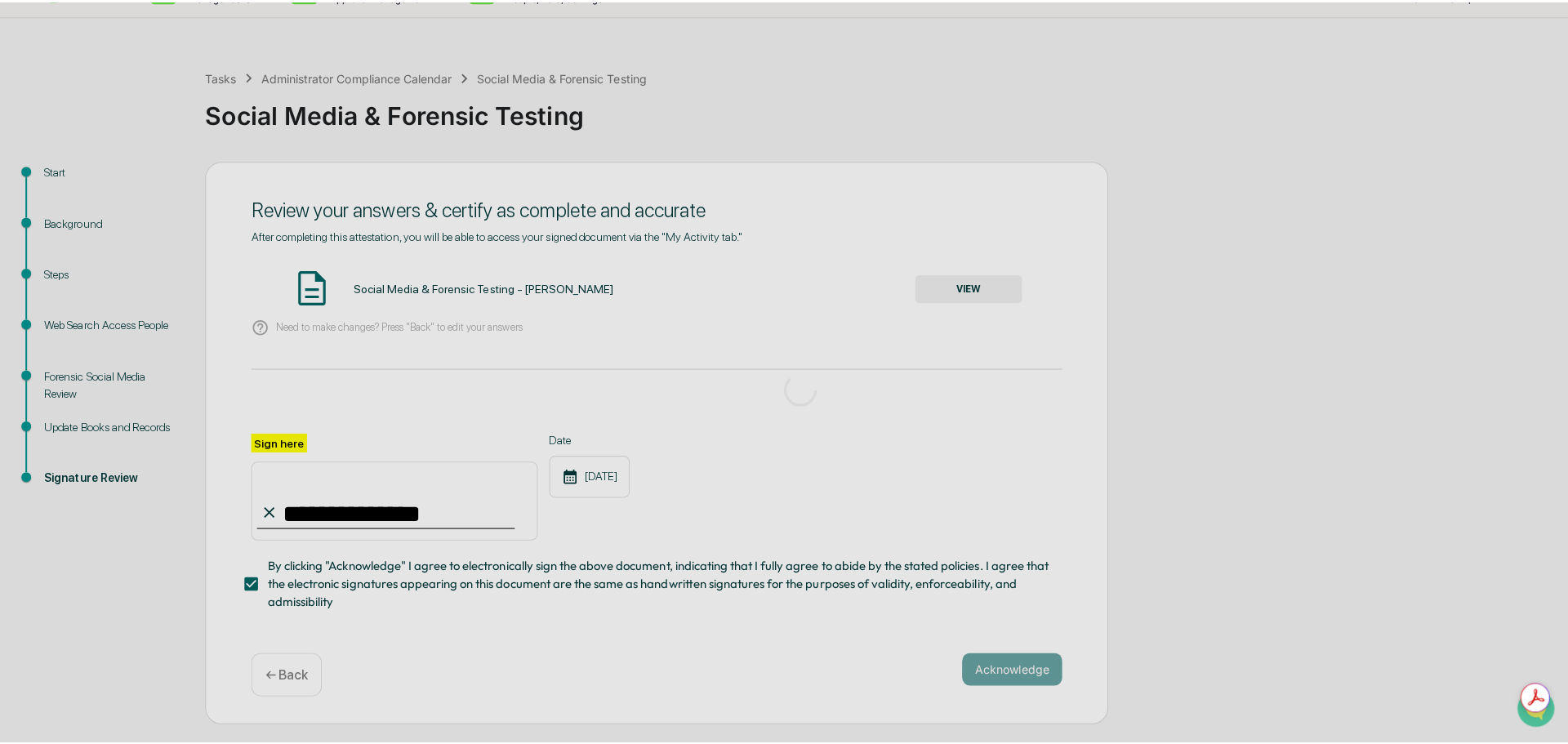
scroll to position [0, 0]
